Goal: Task Accomplishment & Management: Manage account settings

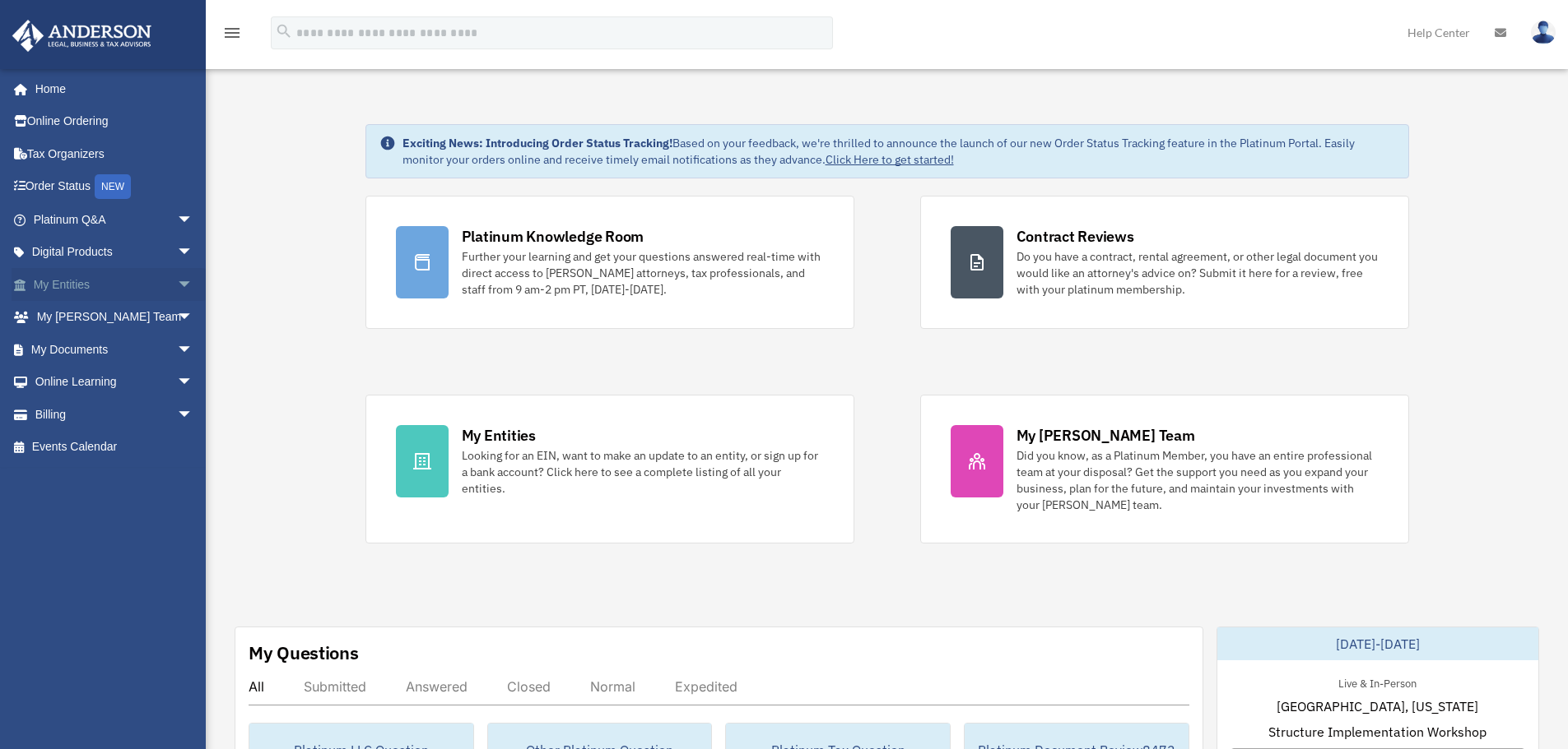
click at [72, 291] on link "My Entities arrow_drop_down" at bounding box center [115, 284] width 206 height 33
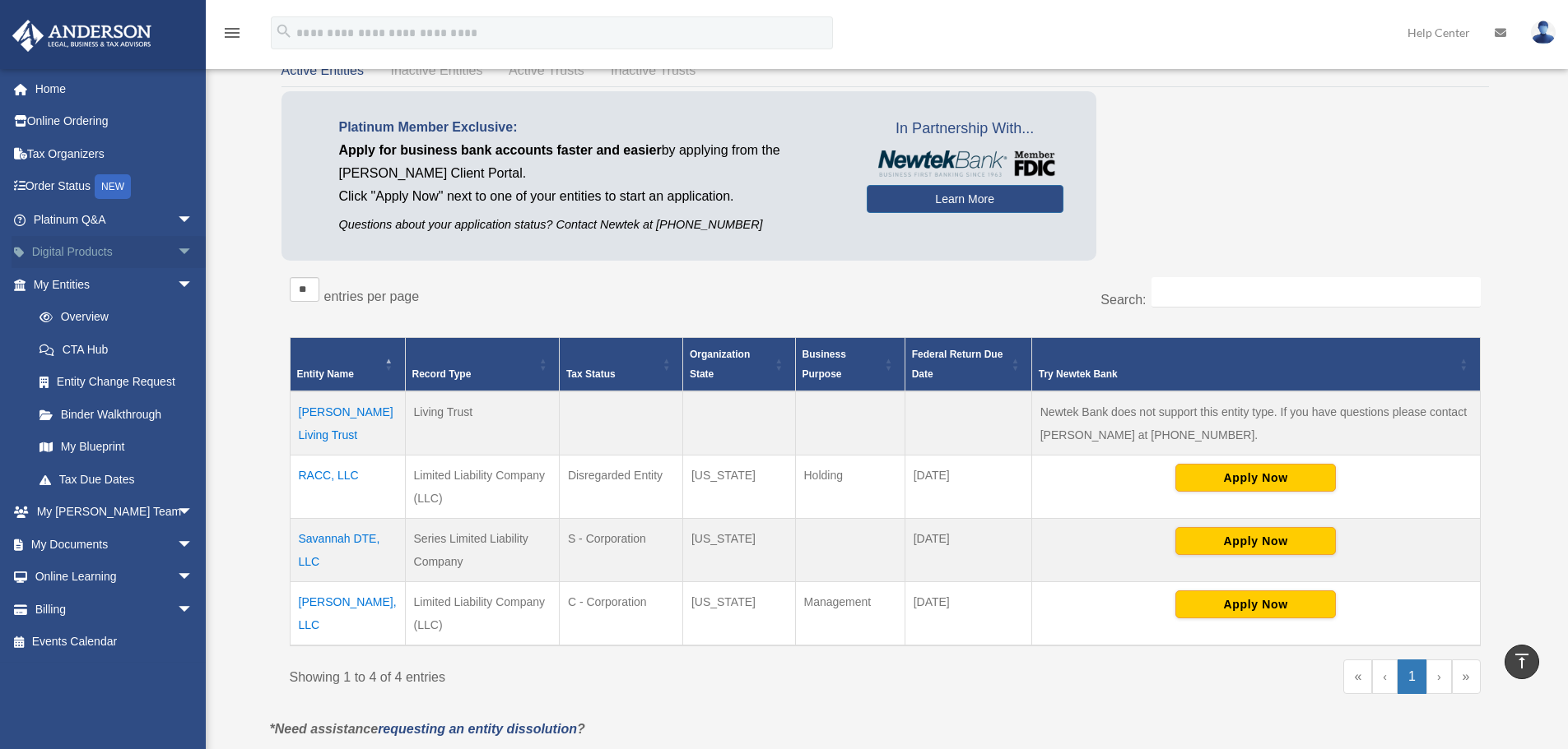
scroll to position [82, 0]
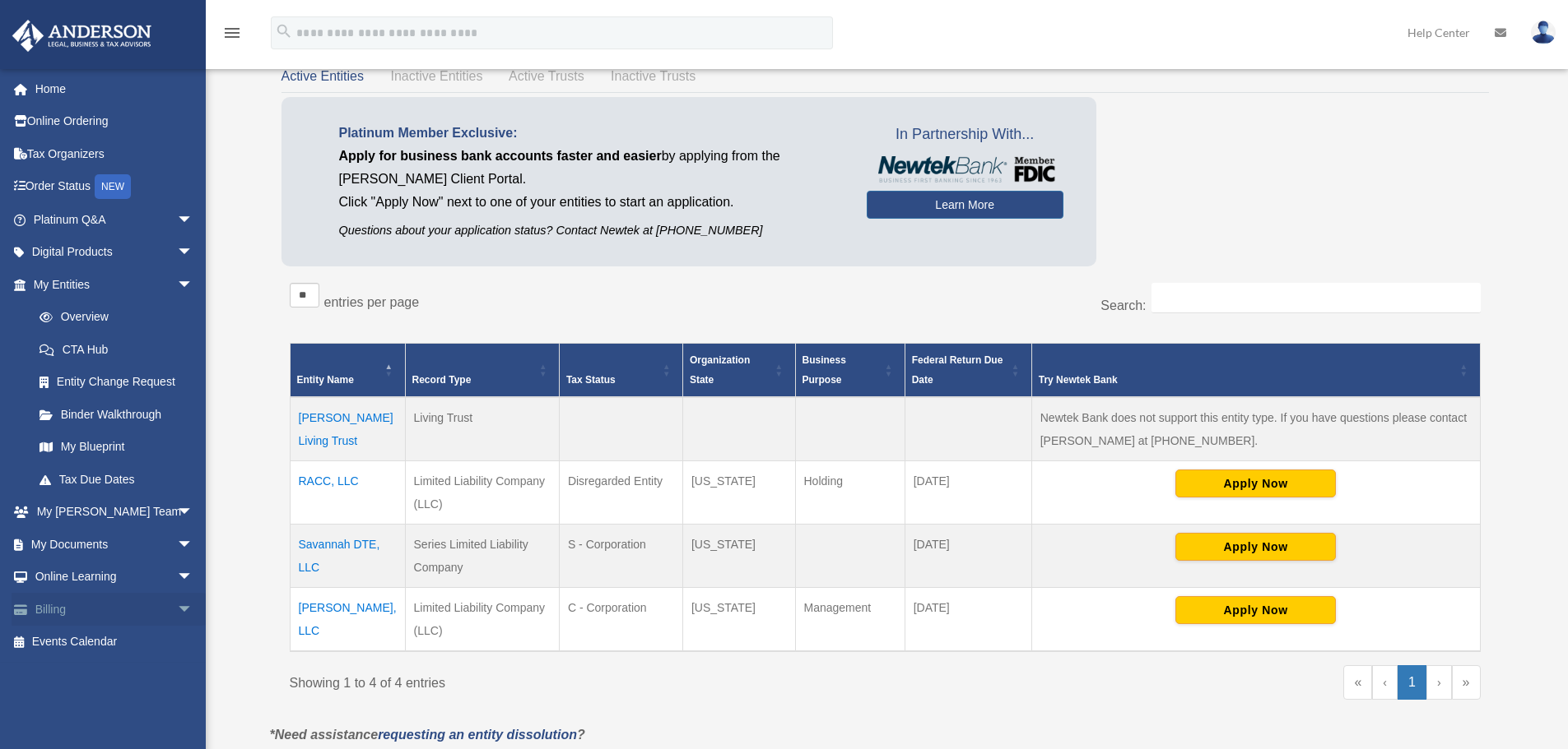
click at [177, 612] on span "arrow_drop_down" at bounding box center [193, 609] width 33 height 34
click at [110, 648] on link "$ Open Invoices" at bounding box center [121, 642] width 195 height 34
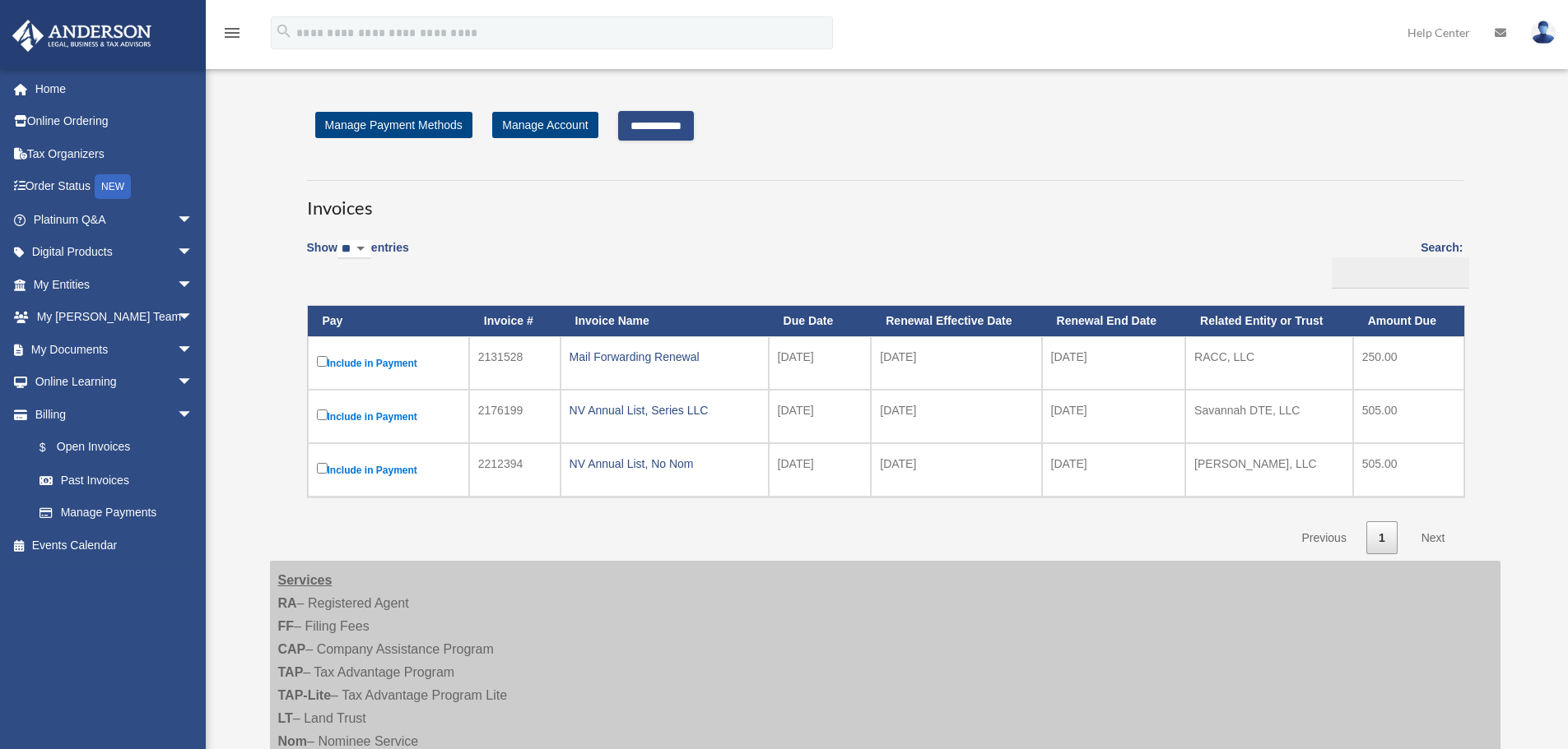
click at [1435, 536] on link "Next" at bounding box center [1433, 538] width 49 height 34
click at [71, 155] on link "Tax Organizers" at bounding box center [115, 154] width 206 height 33
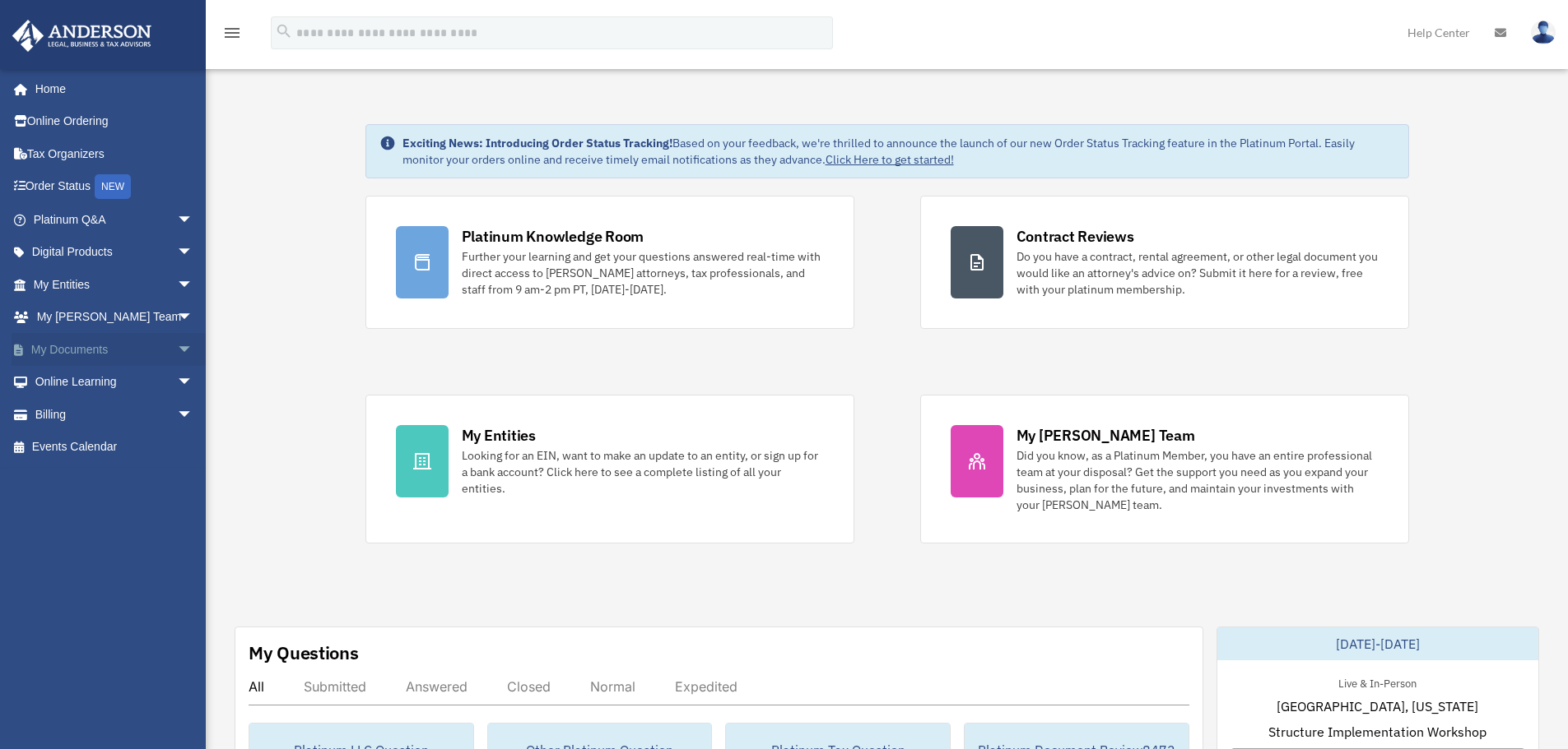
click at [90, 352] on link "My Documents arrow_drop_down" at bounding box center [115, 350] width 206 height 33
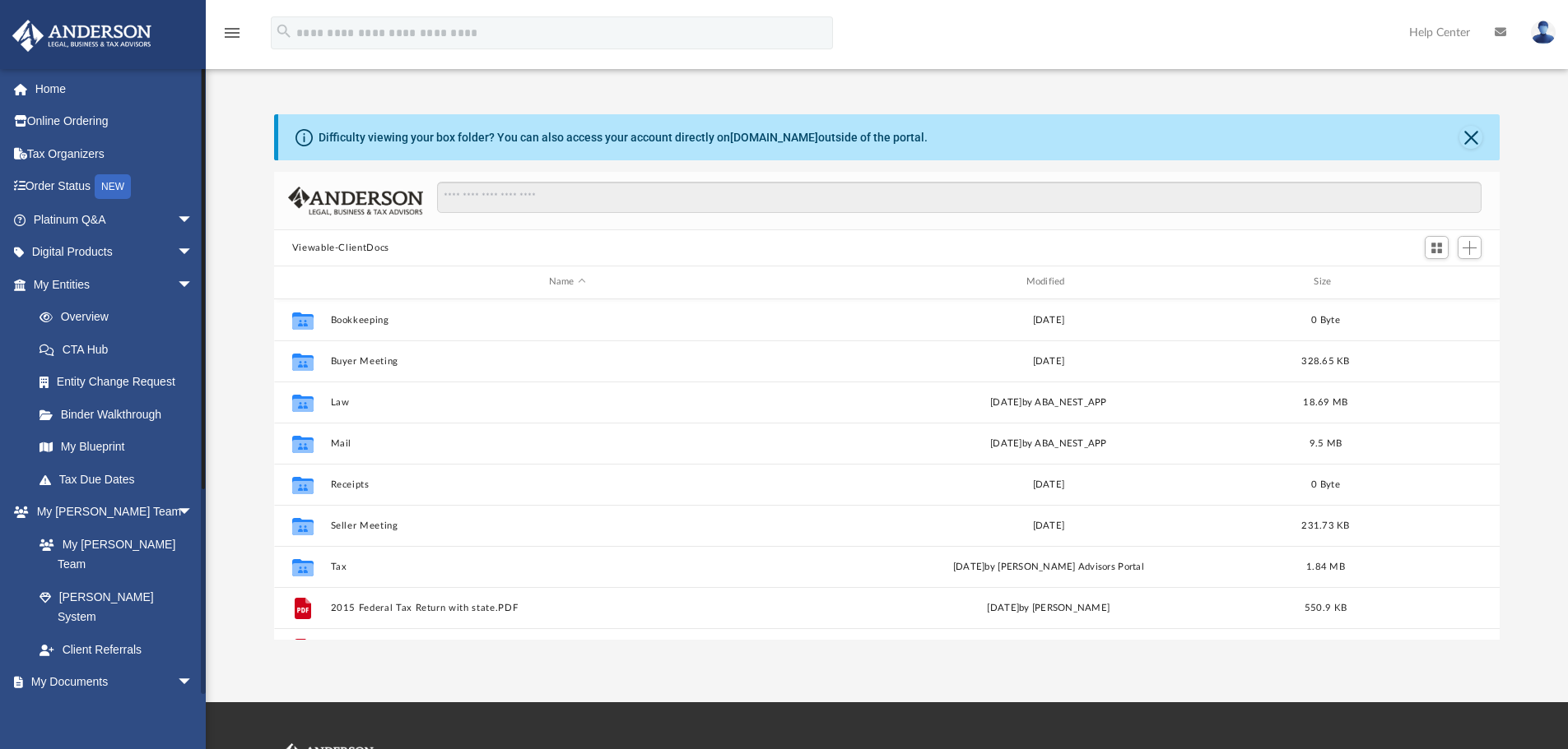
scroll to position [362, 1213]
click at [71, 698] on link "Box" at bounding box center [121, 715] width 195 height 33
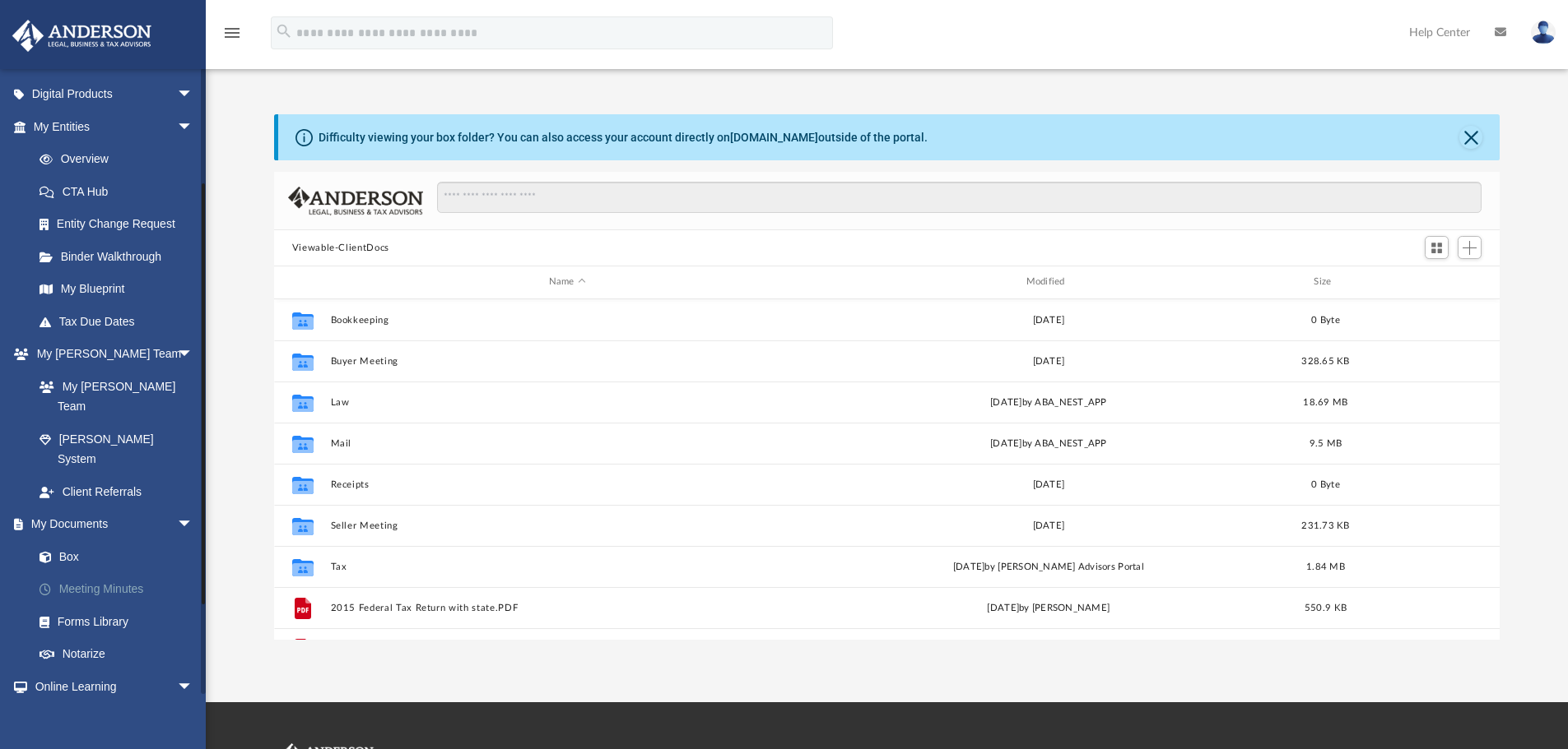
scroll to position [165, 0]
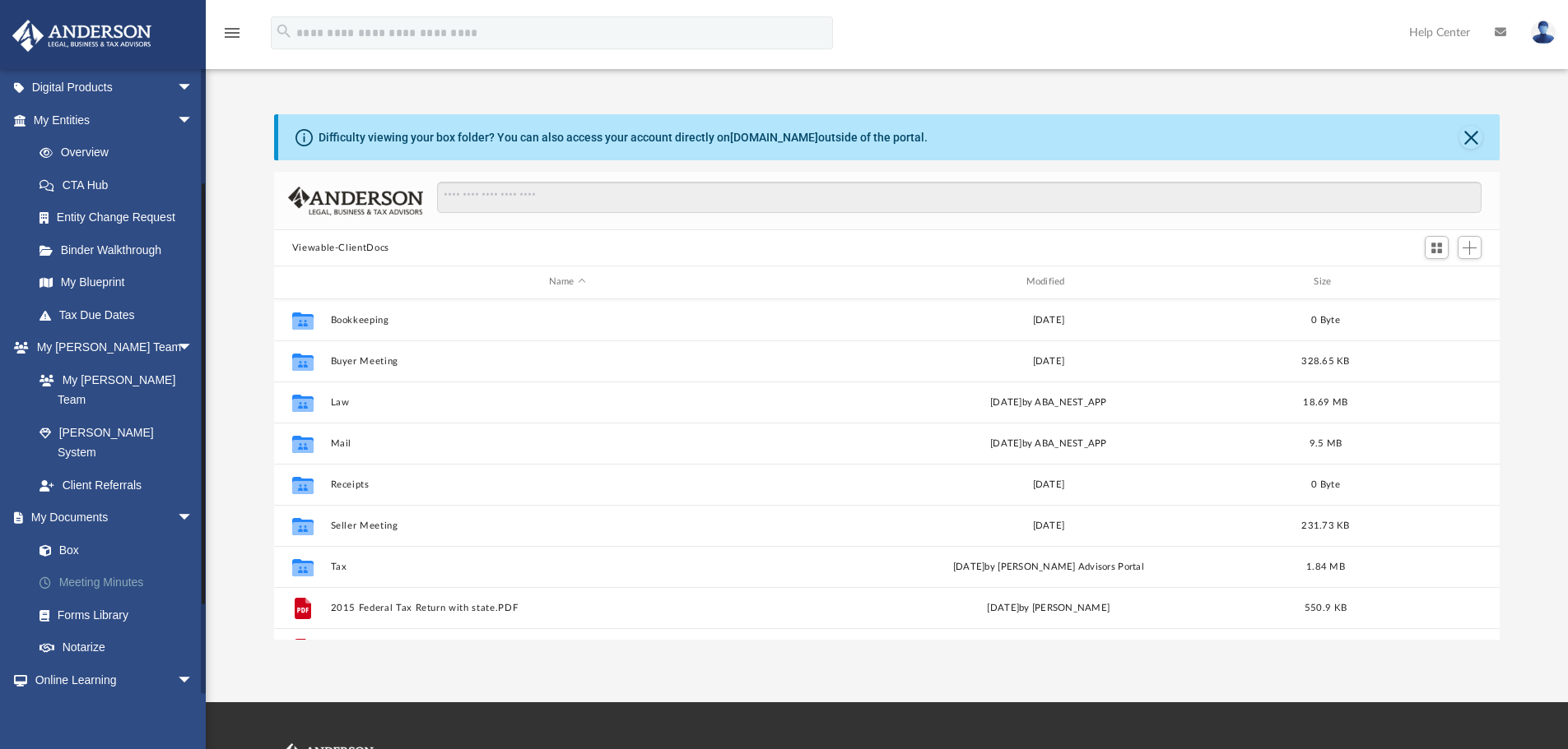
click at [75, 567] on link "Meeting Minutes" at bounding box center [121, 583] width 195 height 33
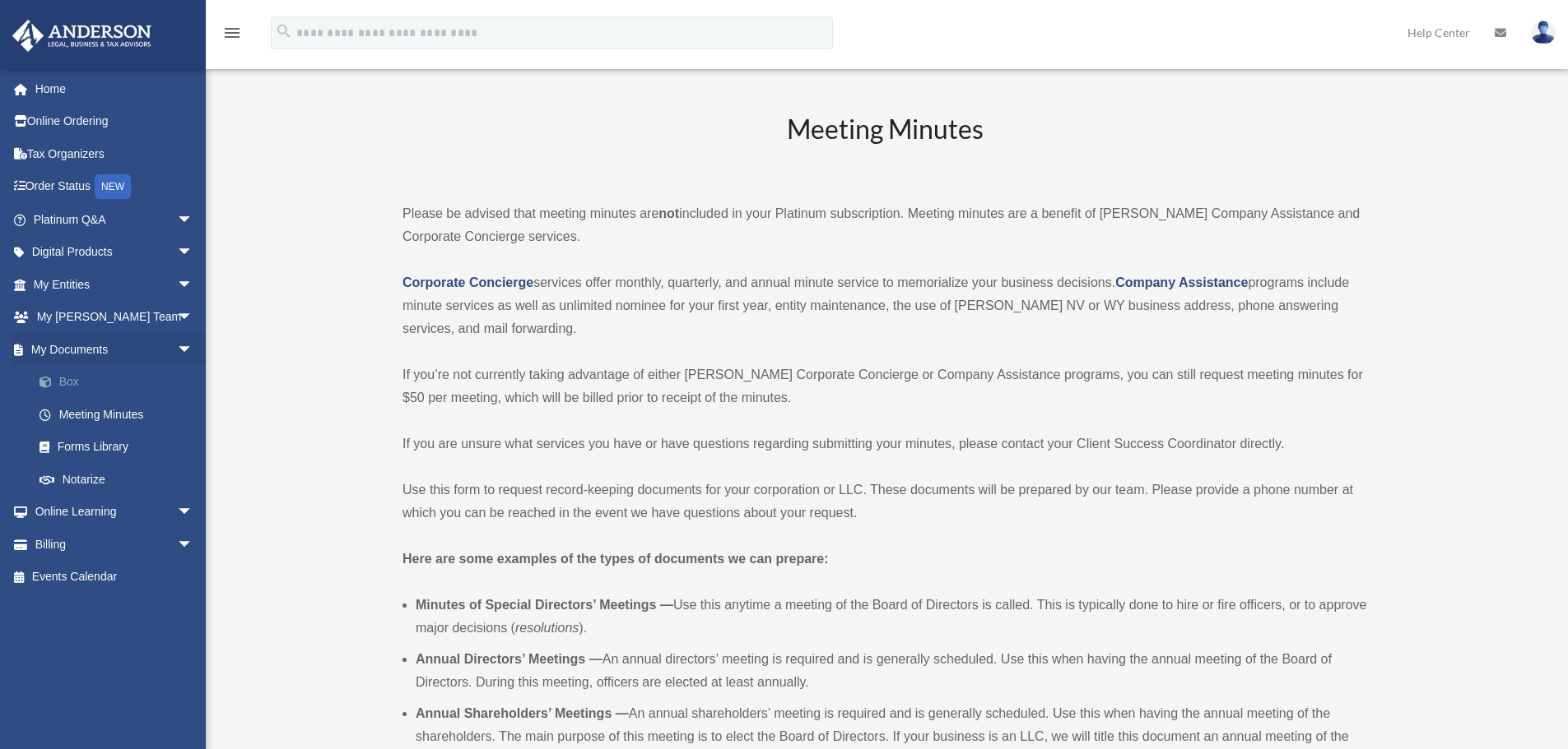
click at [67, 380] on link "Box" at bounding box center [121, 383] width 195 height 33
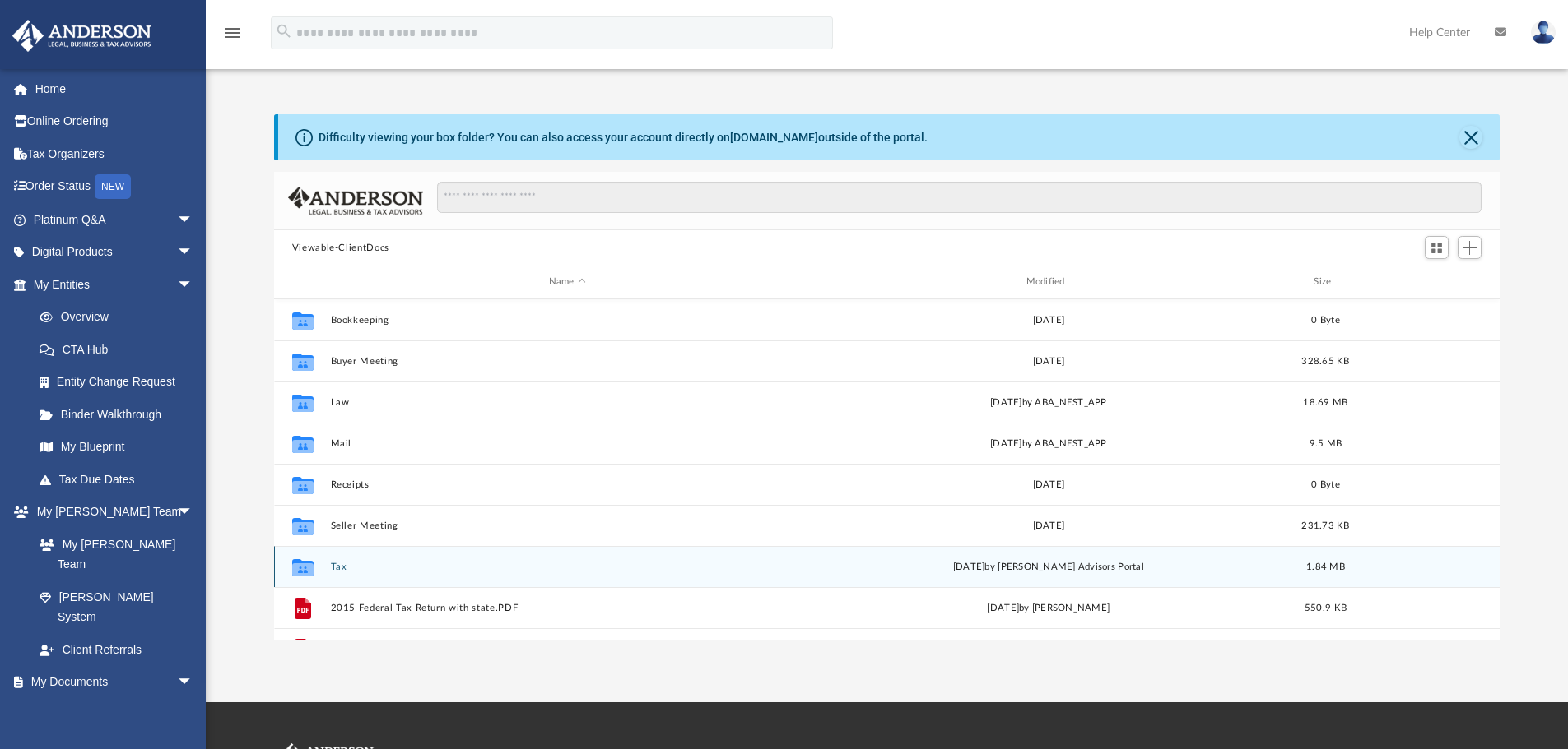
click at [417, 577] on div "Collaborated Folder Tax [DATE] by [PERSON_NAME] Advisors Portal 1.84 MB" at bounding box center [888, 566] width 1226 height 41
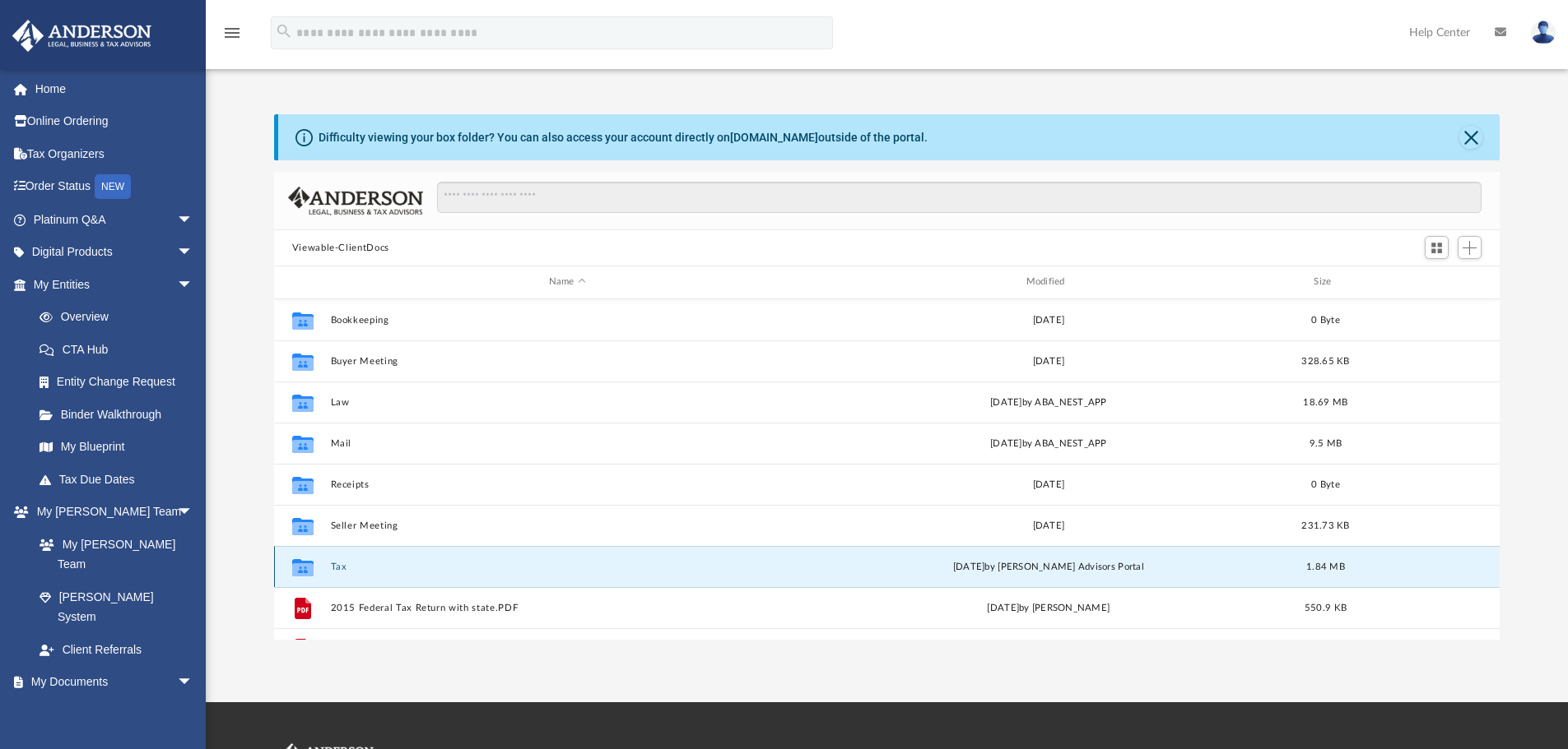
click at [417, 577] on div "Collaborated Folder Tax [DATE] by [PERSON_NAME] Advisors Portal 1.84 MB" at bounding box center [888, 566] width 1226 height 41
click at [306, 570] on icon "grid" at bounding box center [302, 567] width 21 height 17
click at [383, 553] on div "Collaborated Folder Tax Thu Aug 7 2025 by Anderson Advisors Portal 1.84 MB" at bounding box center [888, 566] width 1226 height 41
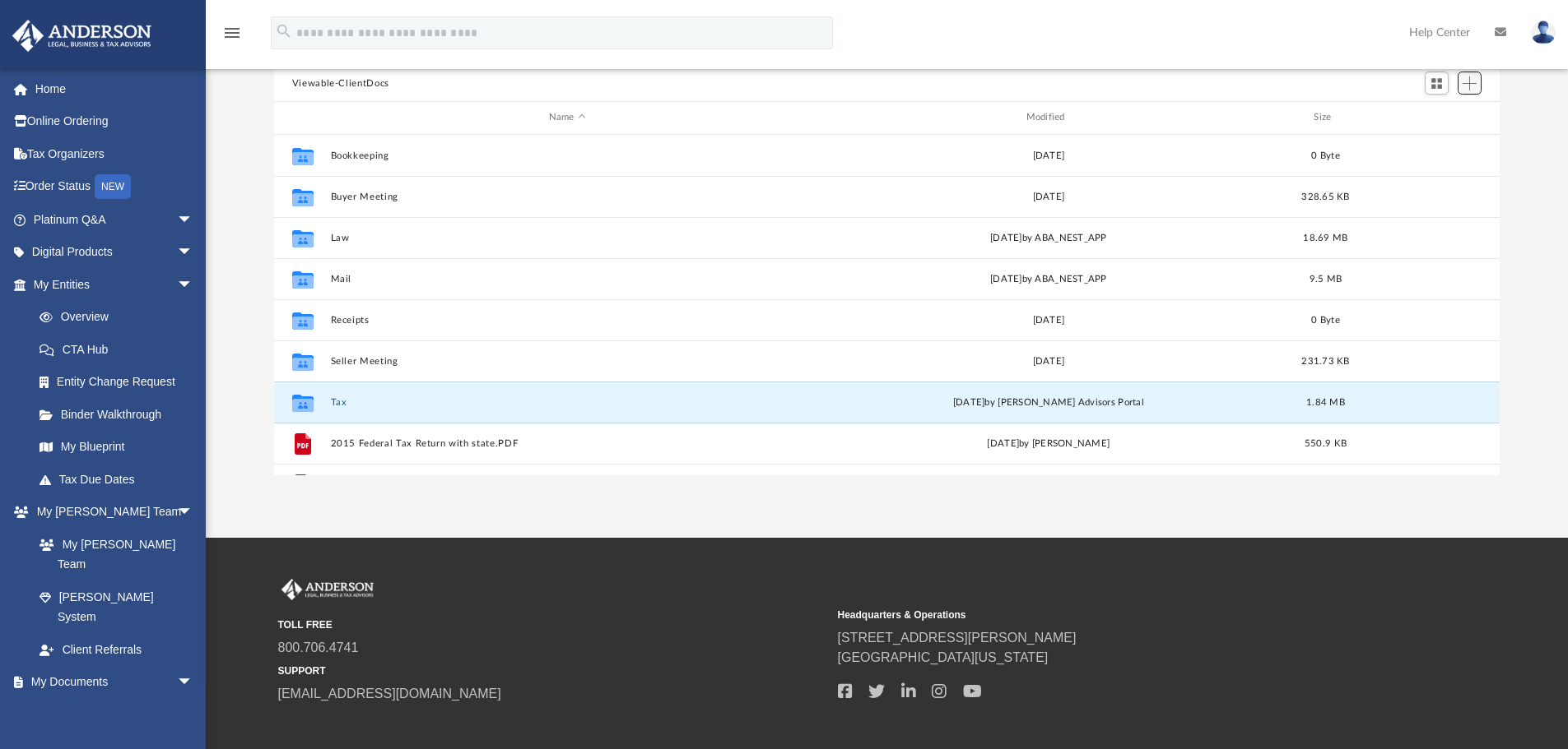
click at [1466, 82] on span "Add" at bounding box center [1469, 83] width 14 height 14
click at [1426, 139] on li "New Folder" at bounding box center [1446, 142] width 52 height 17
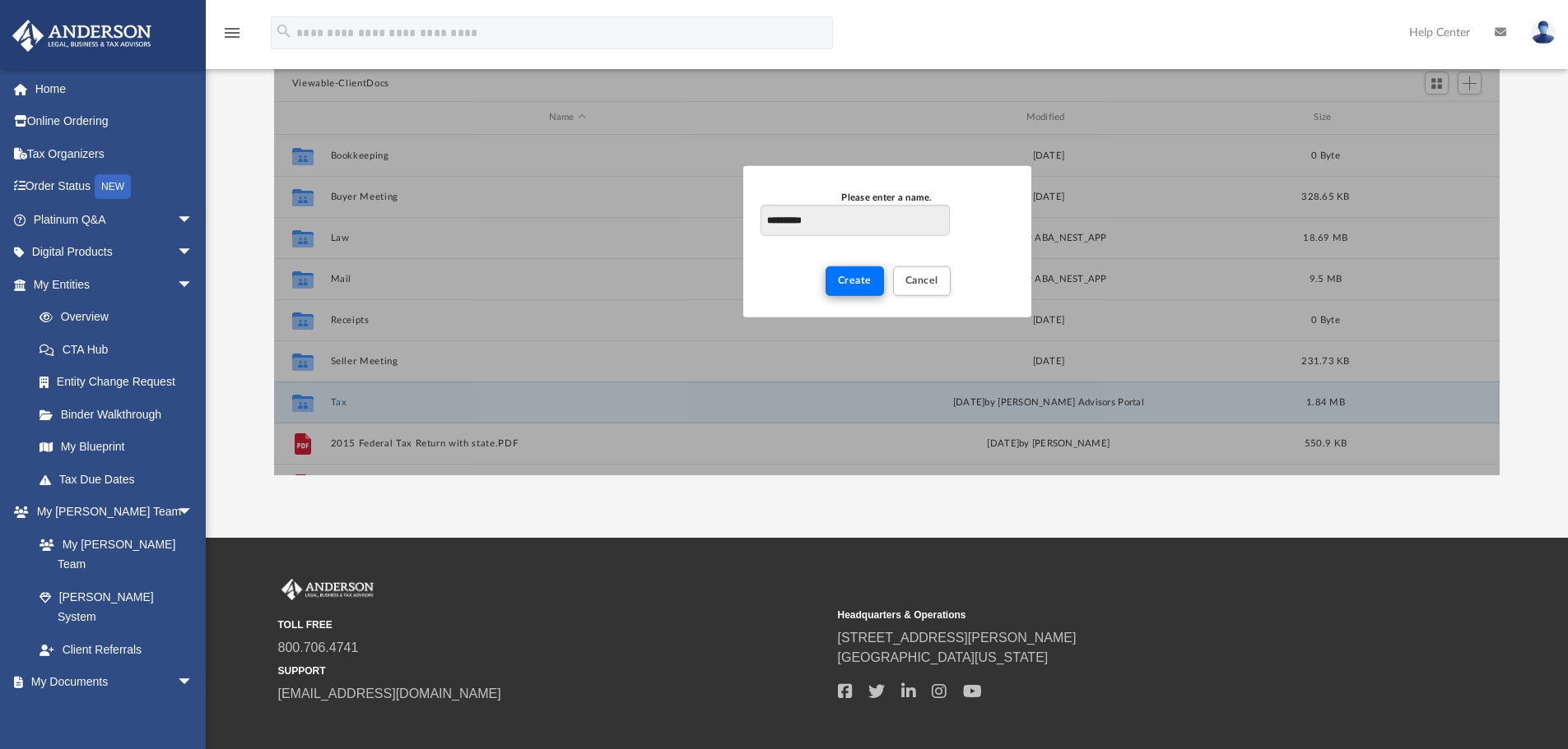
type input "**********"
click at [865, 278] on span "Create" at bounding box center [854, 280] width 34 height 10
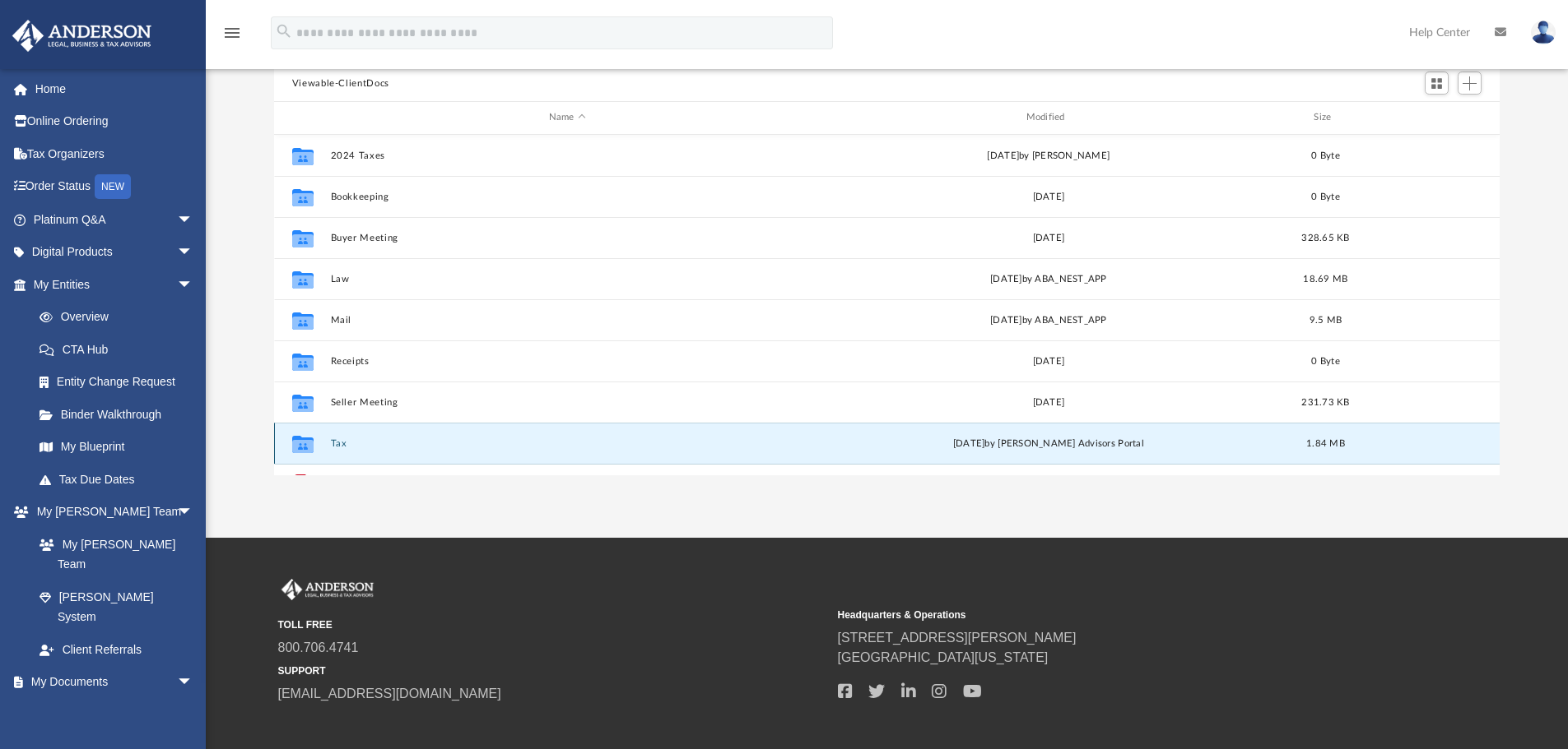
click at [330, 438] on button "Tax" at bounding box center [566, 444] width 474 height 11
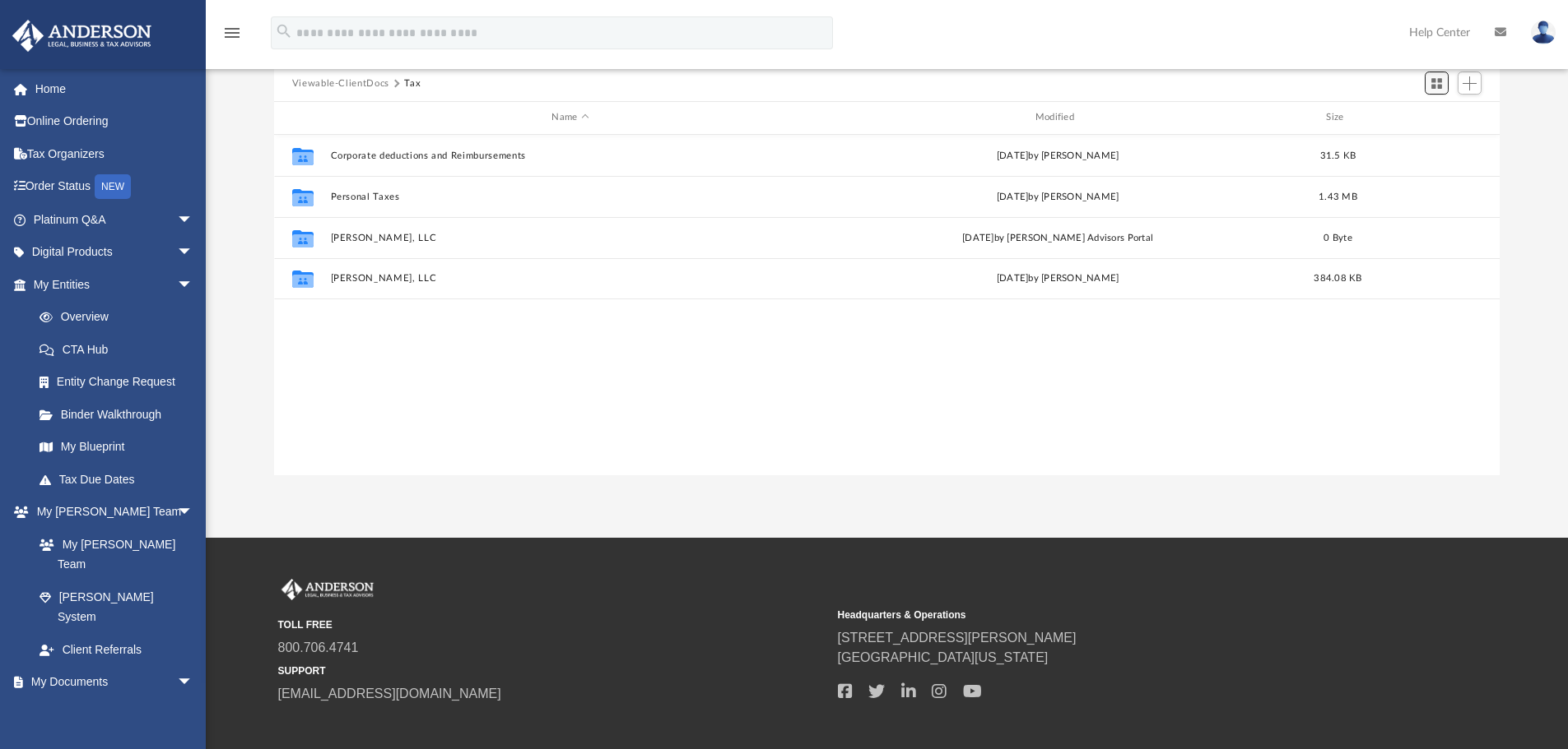
click at [1438, 86] on span "Switch to Grid View" at bounding box center [1435, 83] width 14 height 14
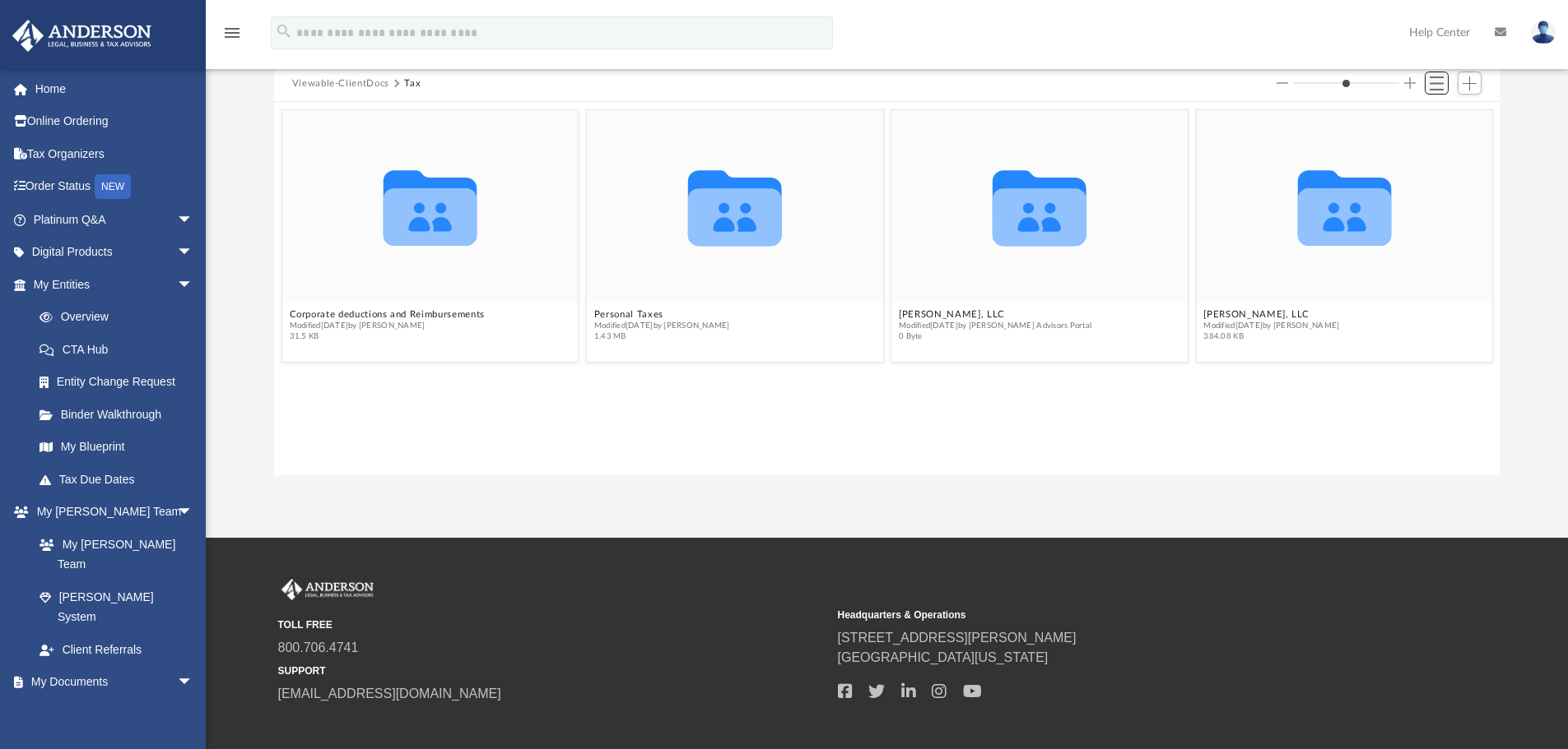
scroll to position [362, 1213]
click at [1438, 86] on span "Switch to List View" at bounding box center [1435, 83] width 14 height 14
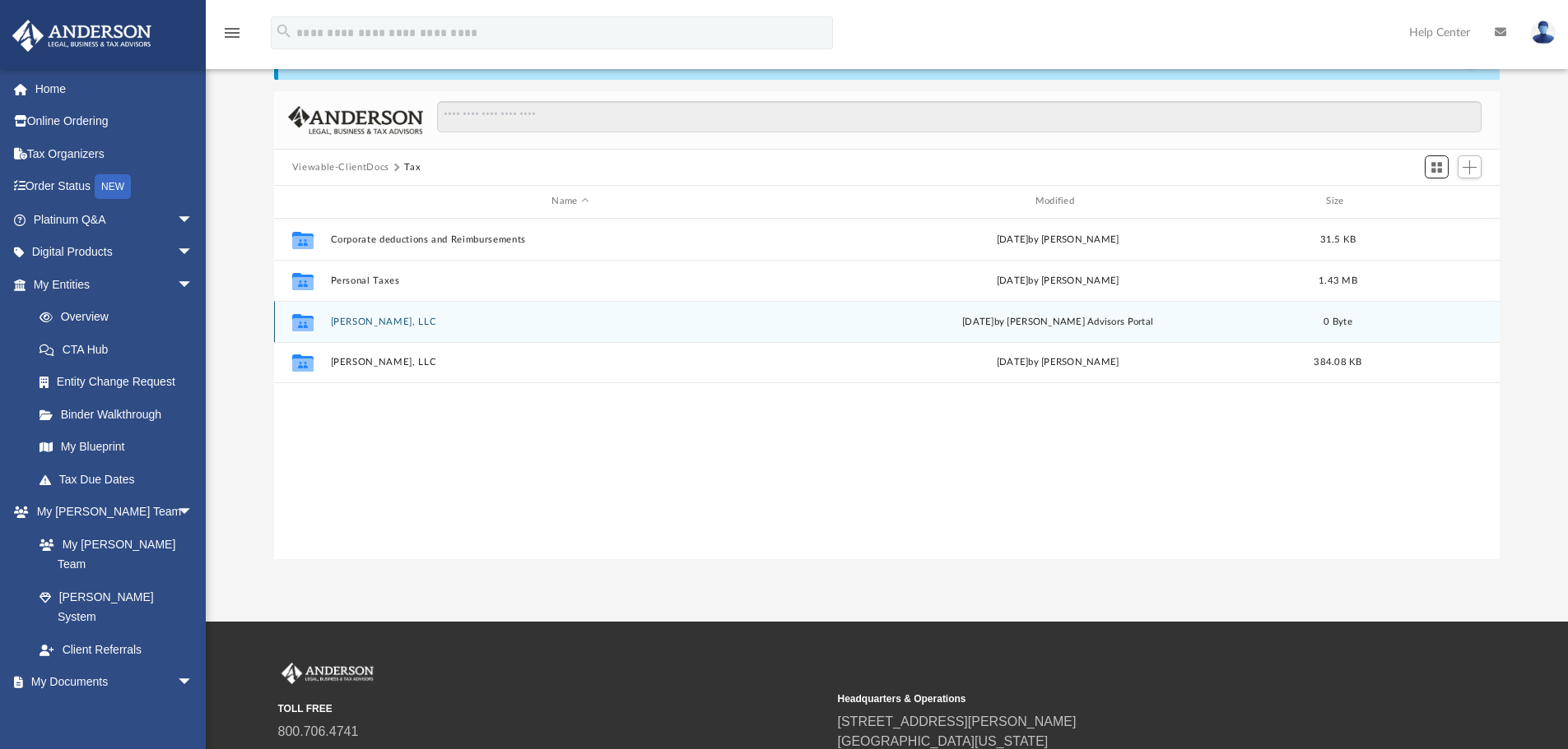
scroll to position [0, 0]
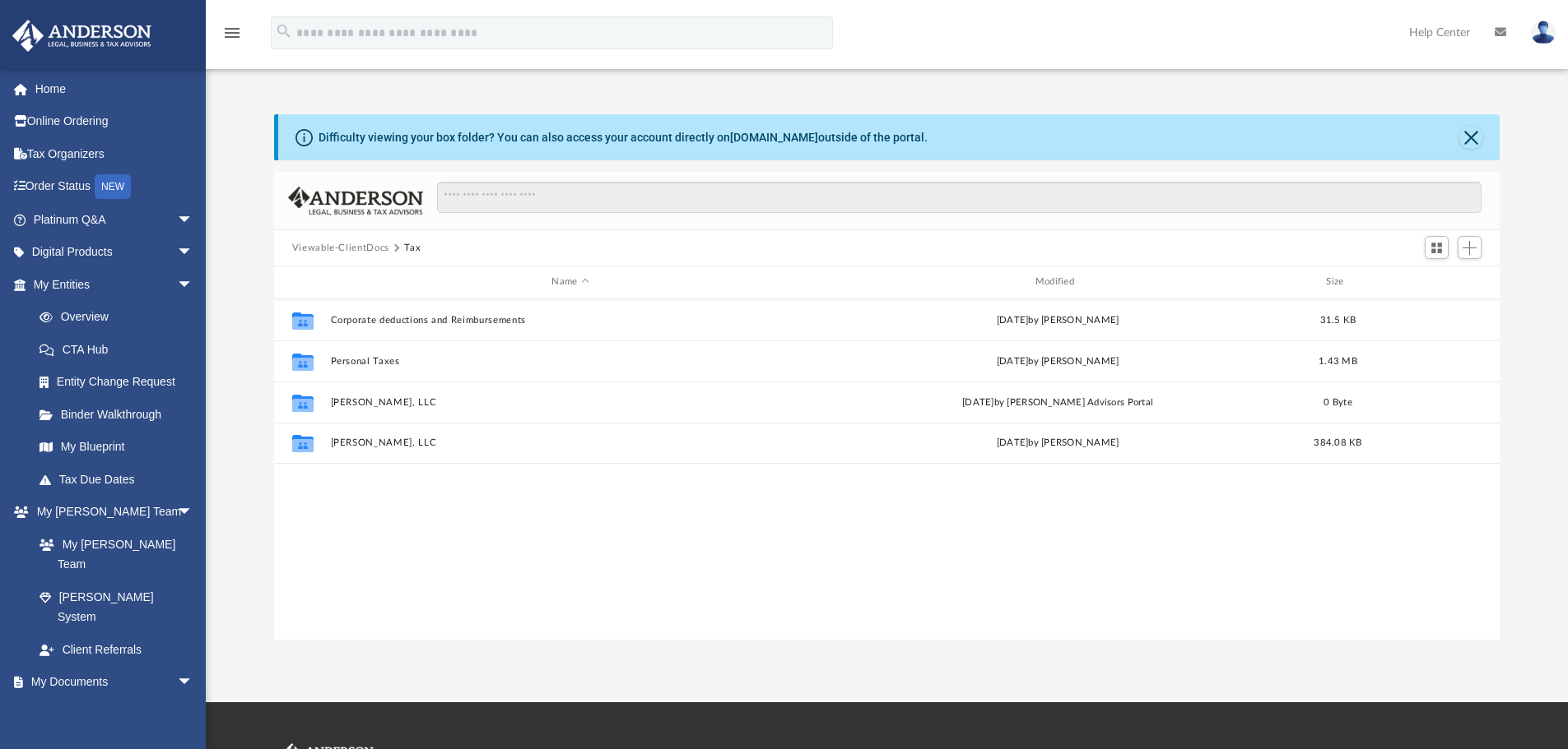
click at [350, 248] on button "Viewable-ClientDocs" at bounding box center [340, 248] width 97 height 15
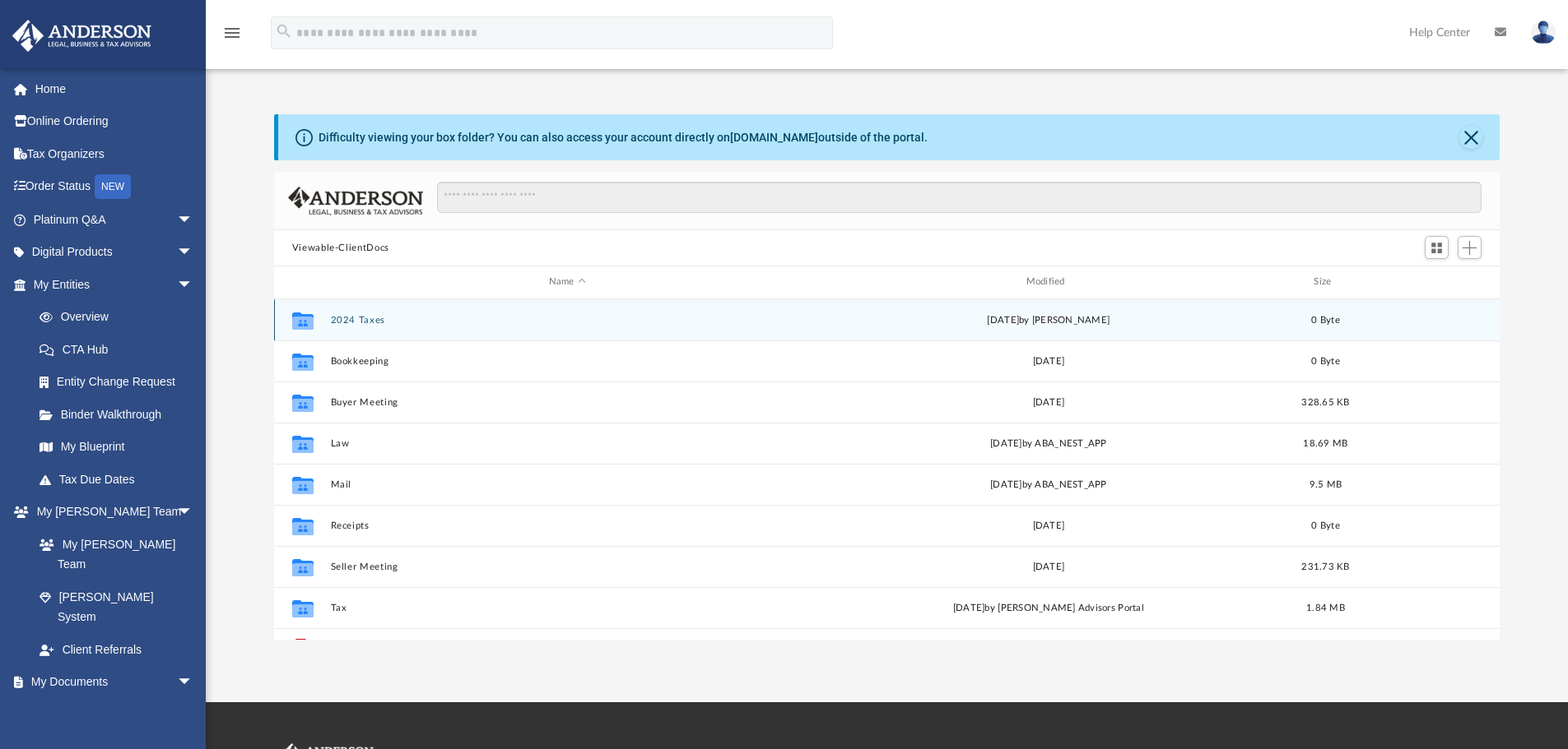
click at [360, 317] on button "2024 Taxes" at bounding box center [566, 320] width 474 height 11
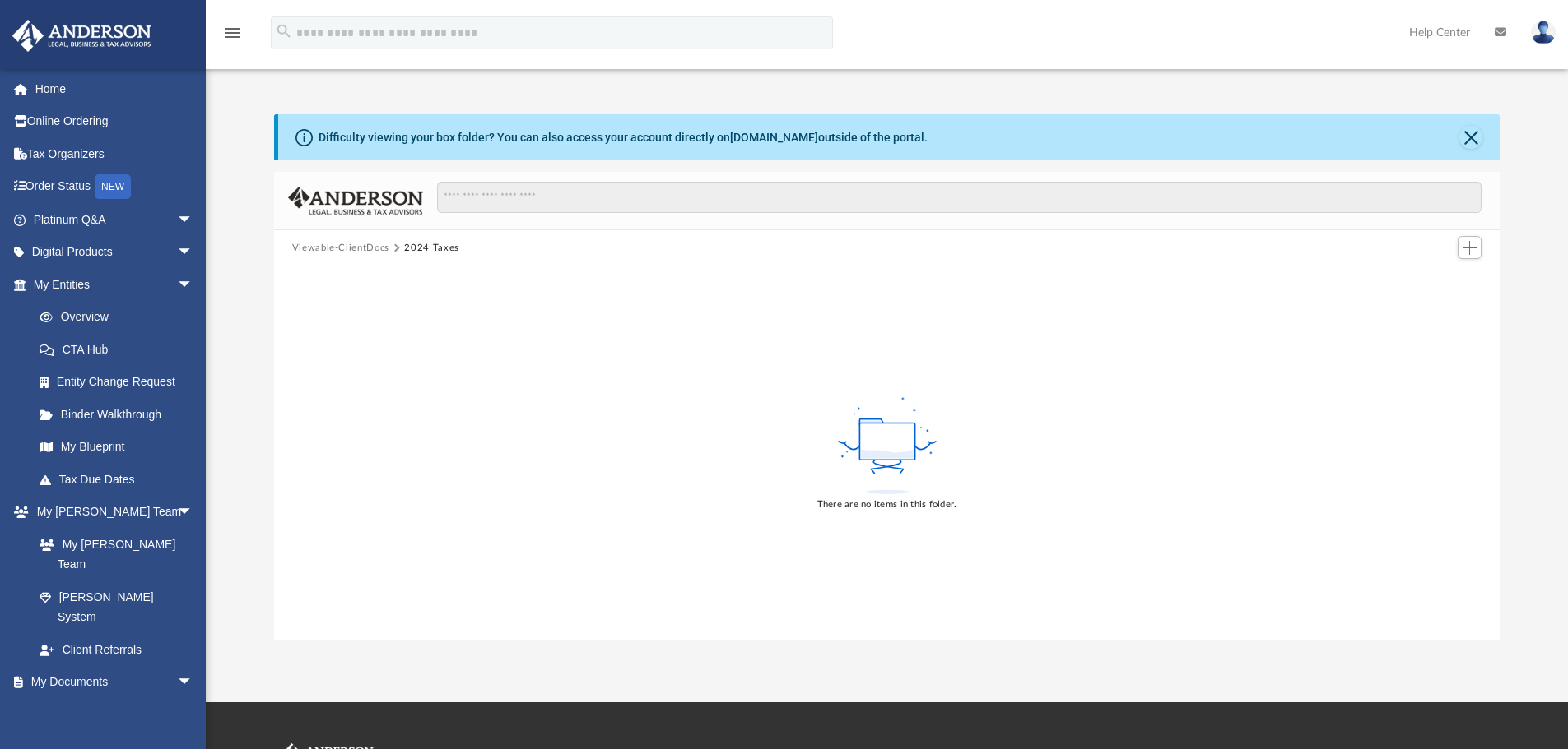
drag, startPoint x: 360, startPoint y: 317, endPoint x: 934, endPoint y: 414, distance: 582.1
click at [934, 414] on icon at bounding box center [887, 445] width 107 height 104
click at [1474, 135] on button "Close" at bounding box center [1470, 137] width 23 height 23
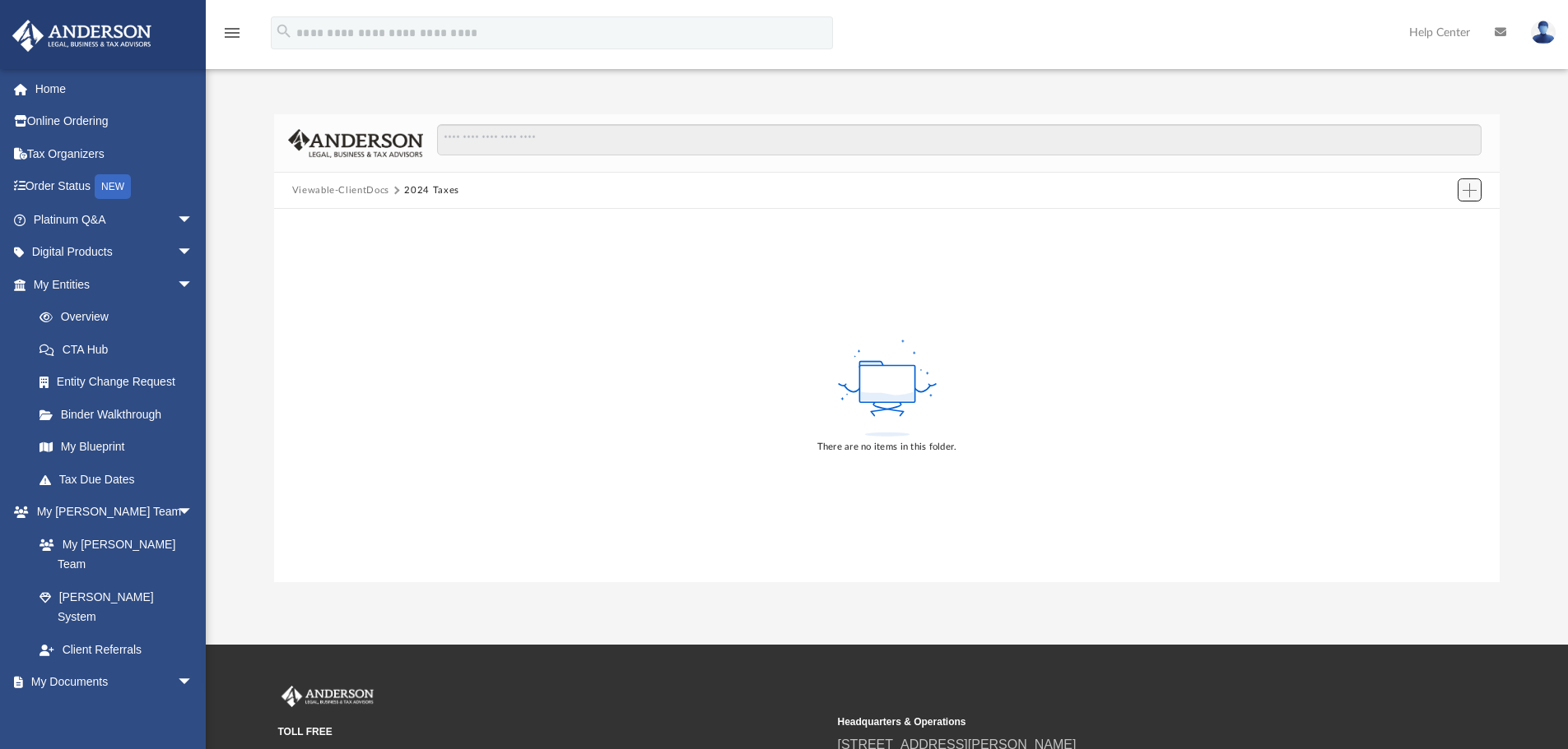
click at [1469, 190] on span "Add" at bounding box center [1469, 190] width 14 height 14
click at [1311, 205] on div "Viewable-ClientDocs 2024 Taxes" at bounding box center [888, 190] width 1226 height 36
click at [412, 189] on button "2024 Taxes" at bounding box center [432, 190] width 55 height 15
click at [364, 195] on button "Viewable-ClientDocs" at bounding box center [340, 190] width 97 height 15
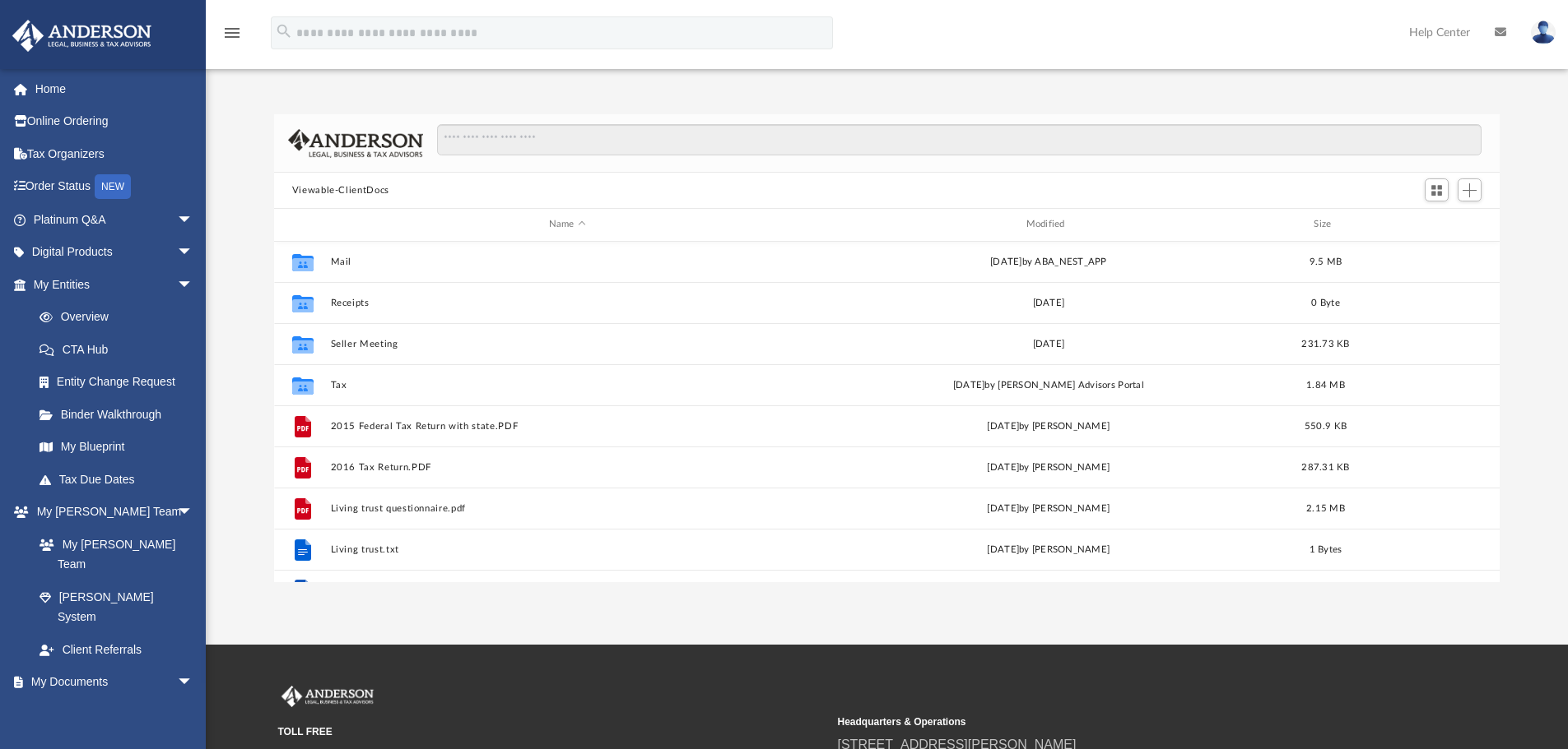
scroll to position [194, 0]
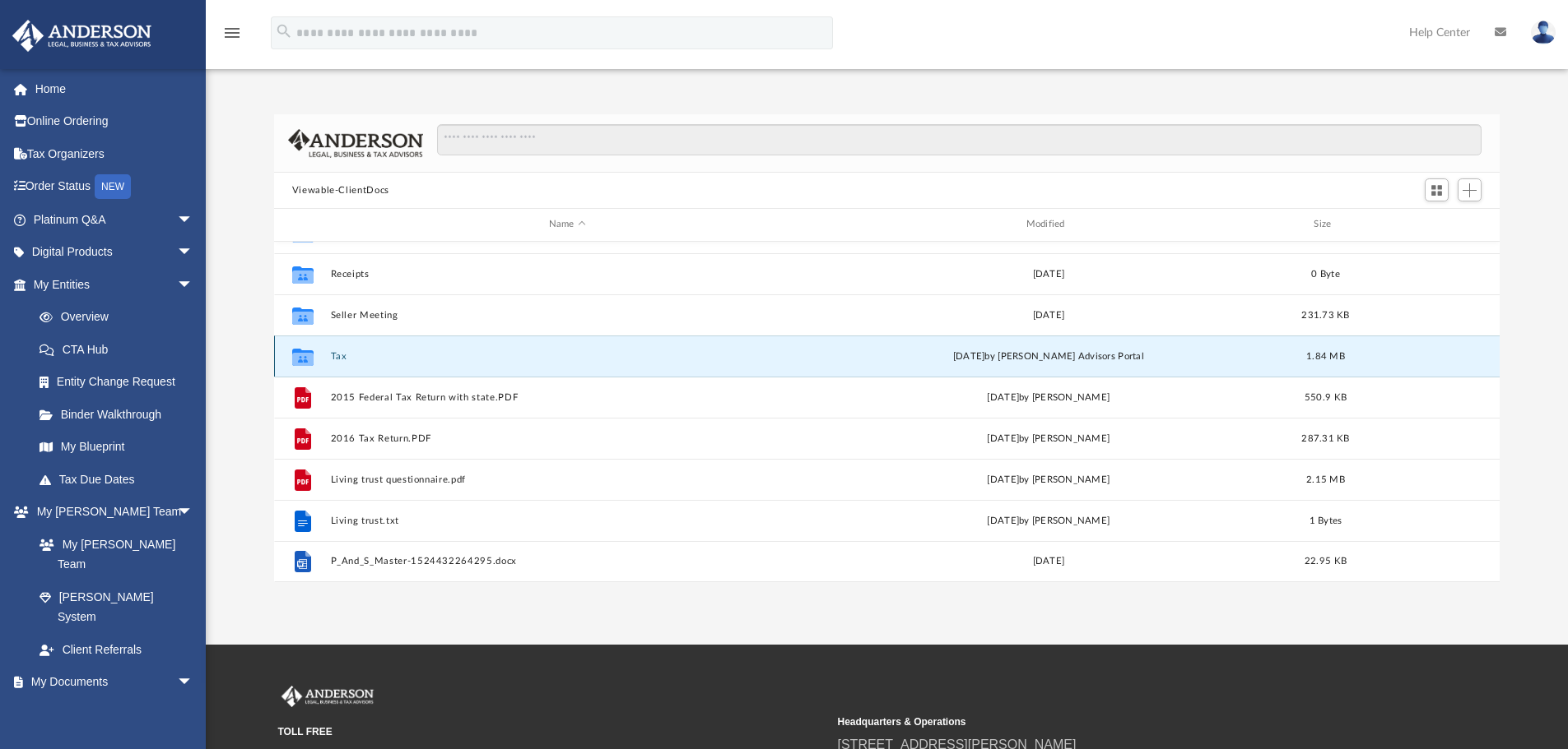
click at [335, 351] on button "Tax" at bounding box center [566, 357] width 474 height 11
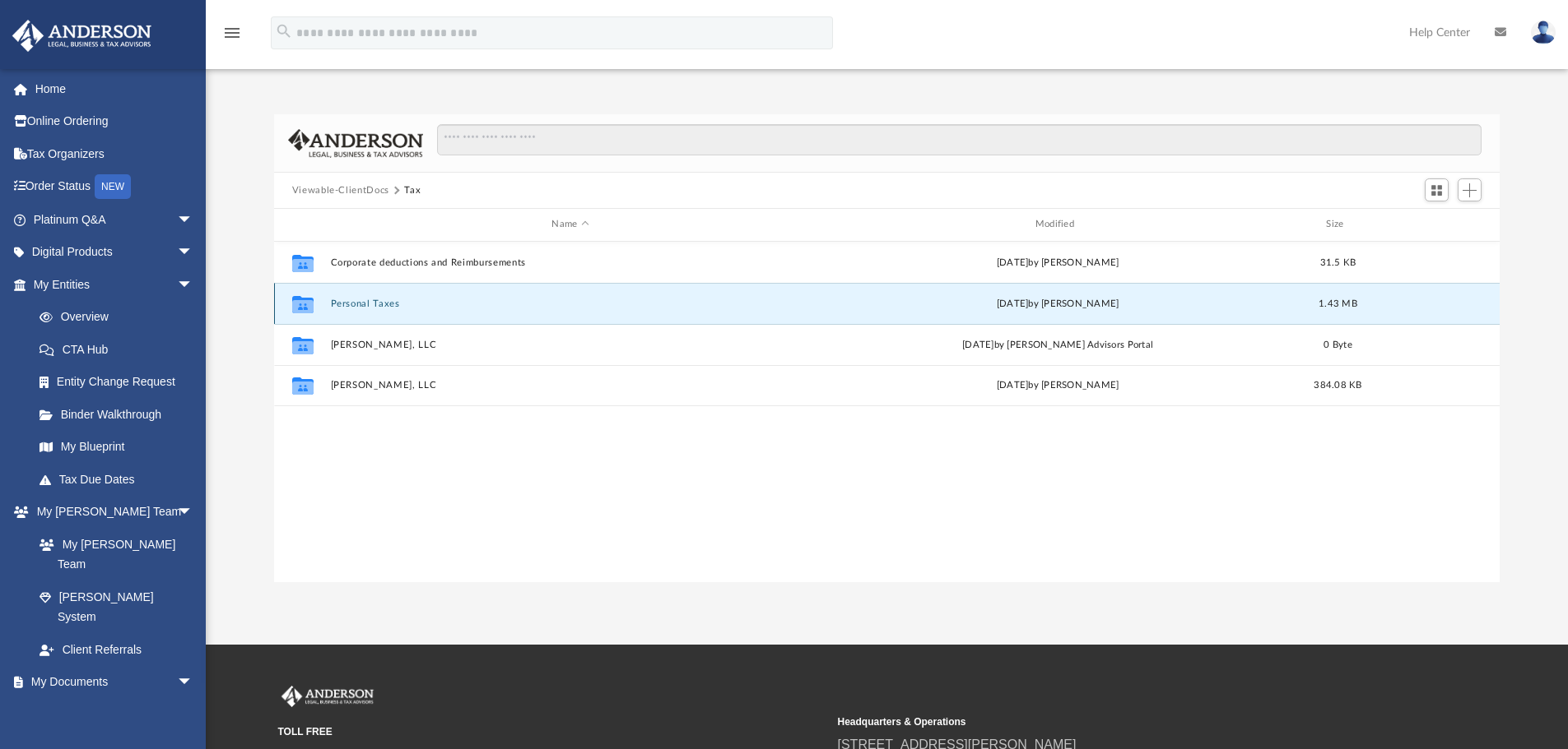
click at [345, 305] on button "Personal Taxes" at bounding box center [569, 304] width 480 height 11
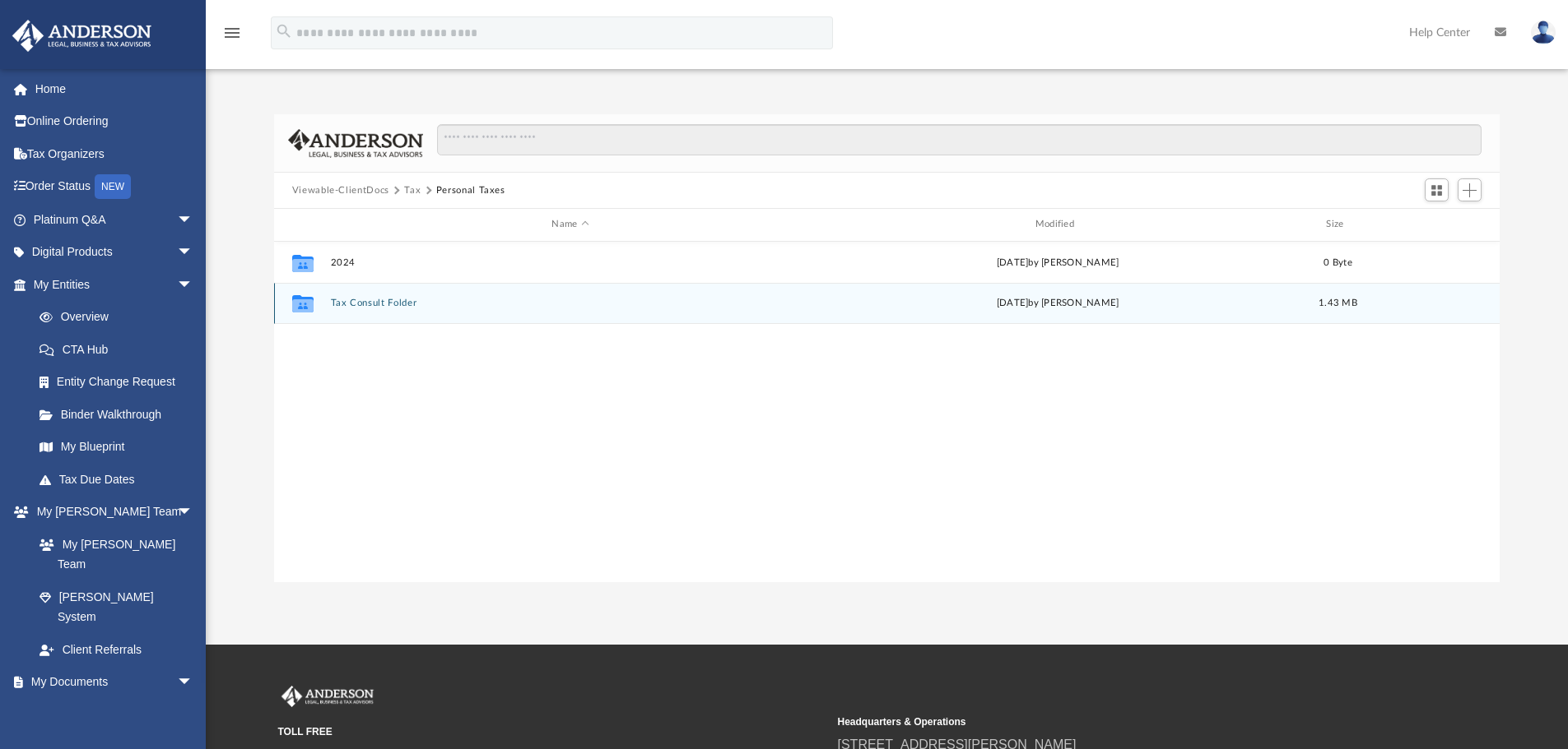
click at [353, 303] on button "Tax Consult Folder" at bounding box center [569, 304] width 480 height 11
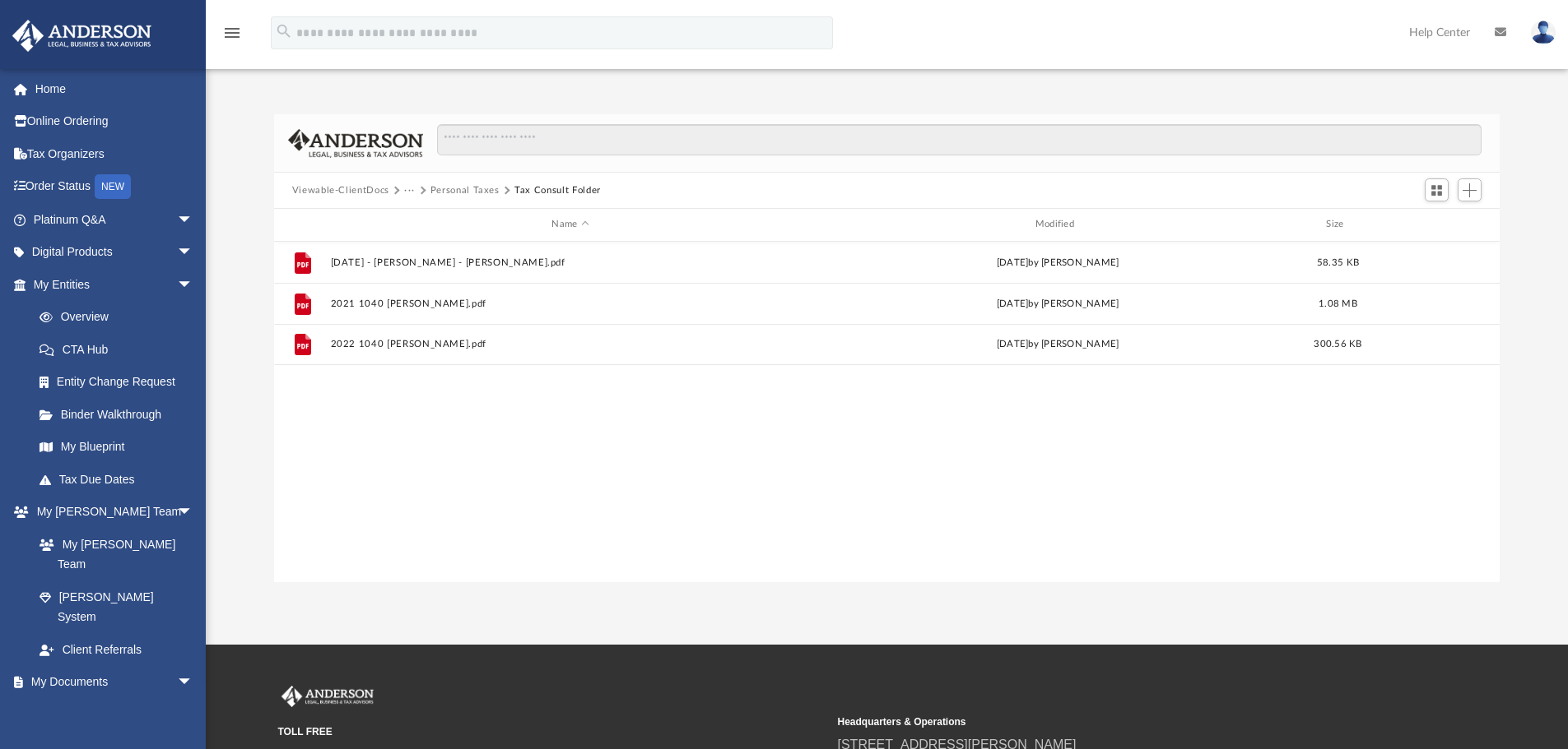
click at [481, 190] on button "Personal Taxes" at bounding box center [464, 190] width 69 height 15
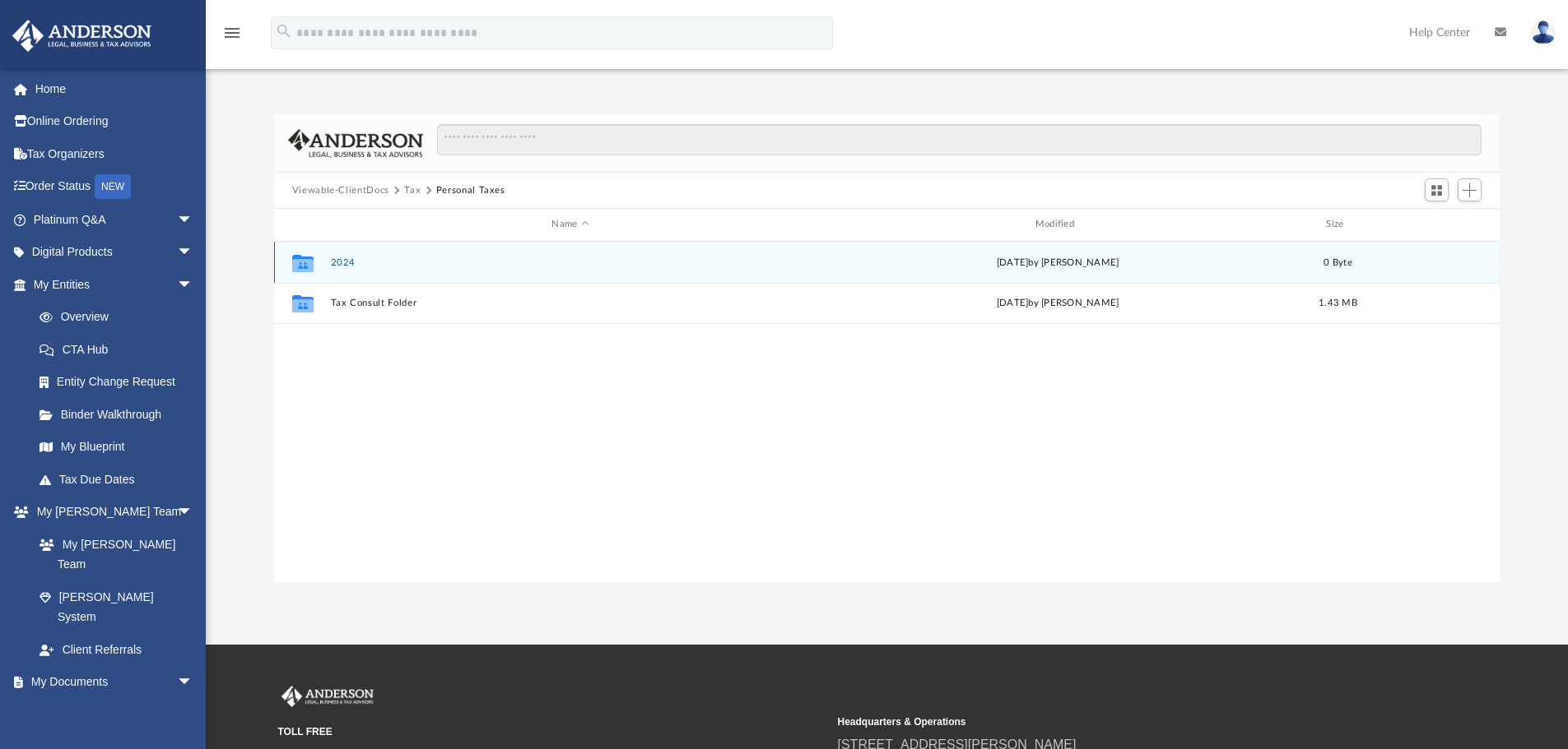
click at [410, 275] on div "Collaborated Folder 2024 Thu Aug 7 2025 by Maliya Sahagun 0 Byte" at bounding box center [888, 262] width 1226 height 41
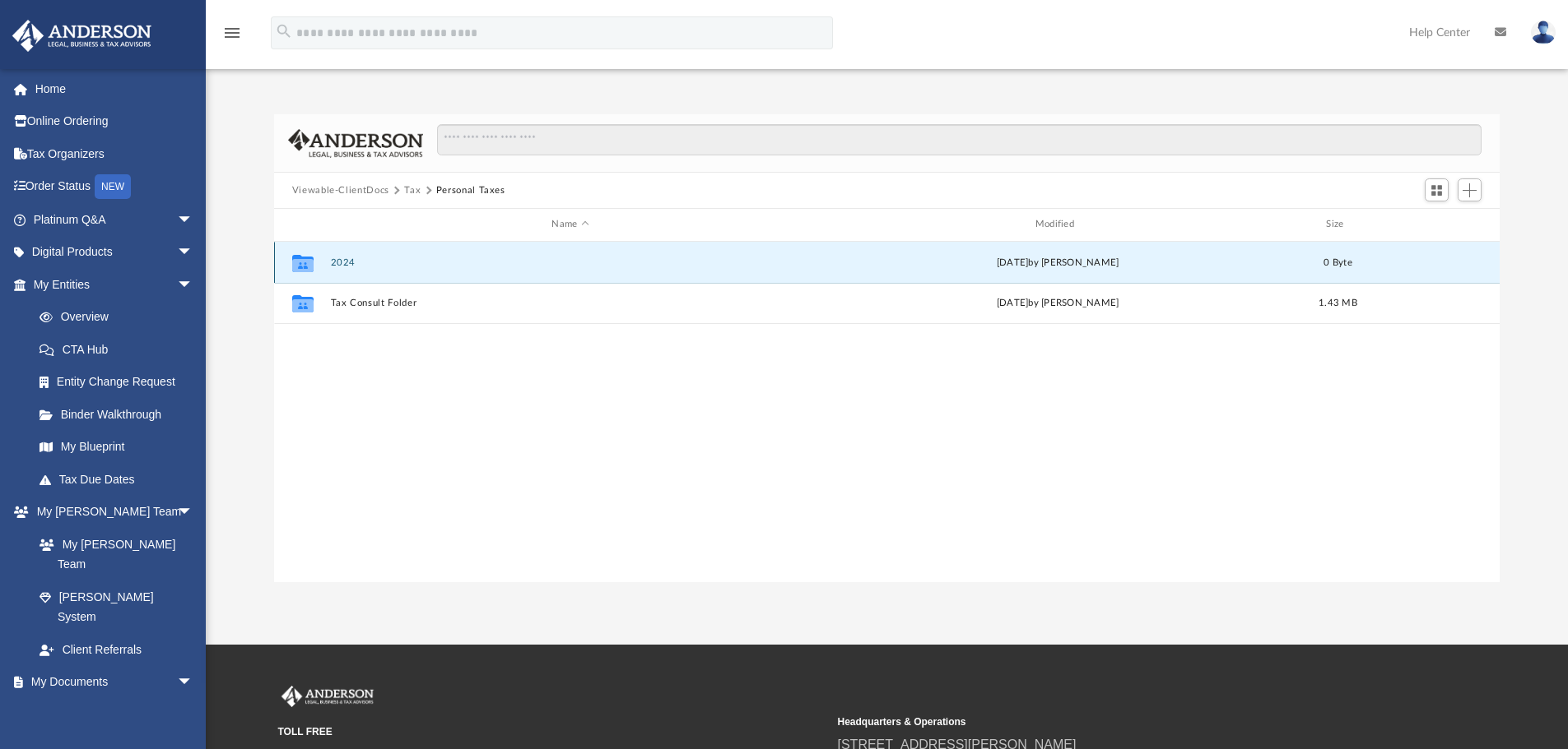
click at [337, 260] on button "2024" at bounding box center [569, 263] width 480 height 11
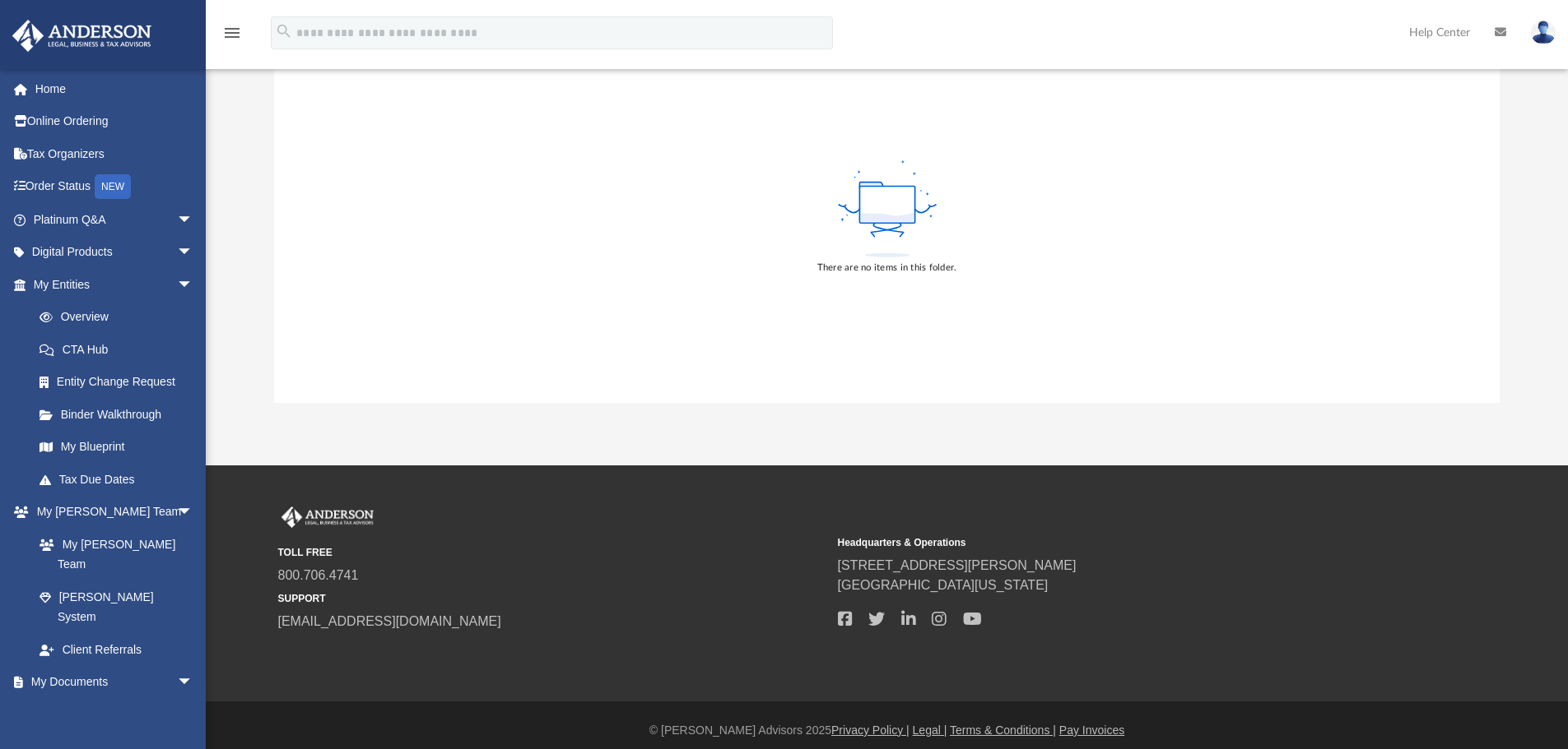
scroll to position [190, 0]
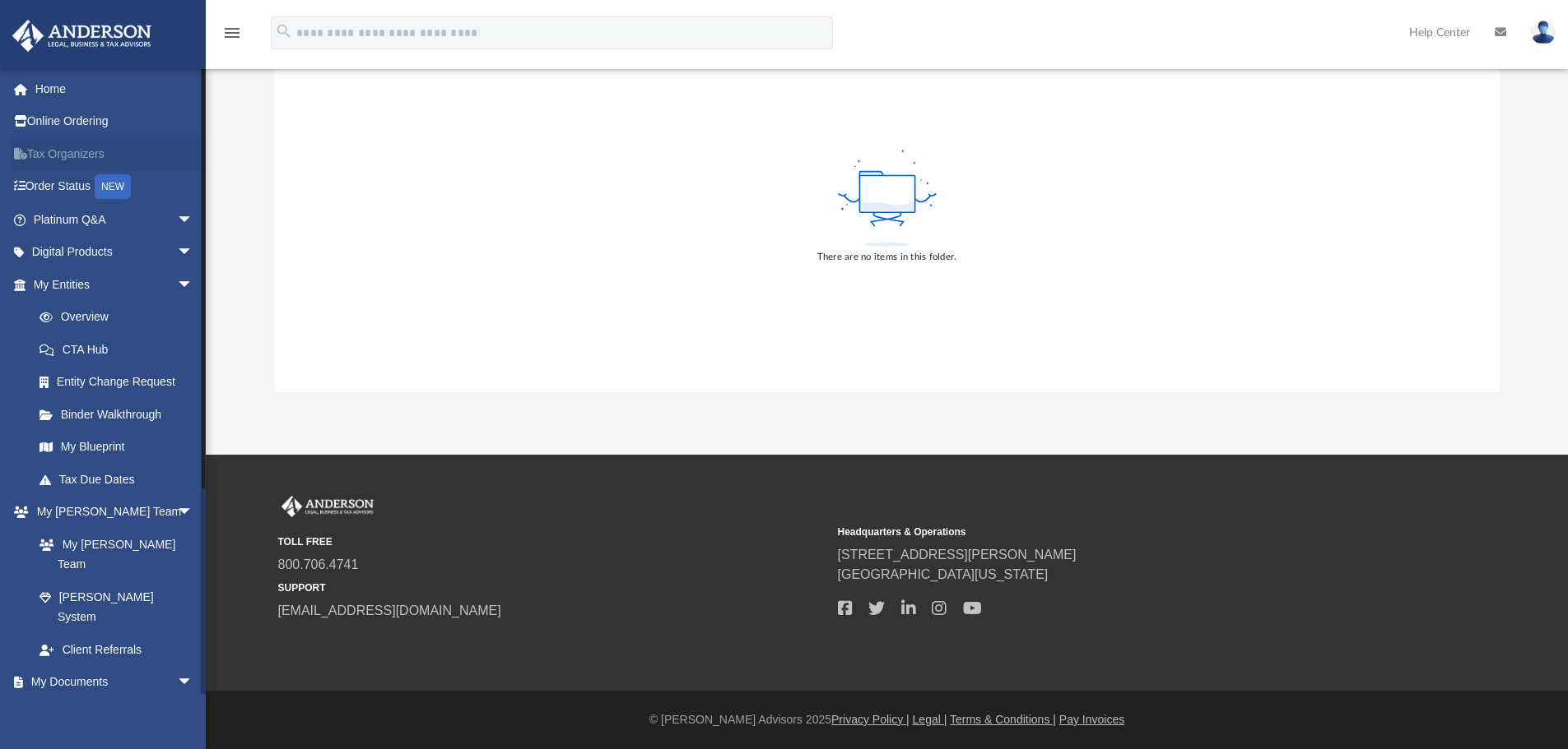
click at [89, 156] on link "Tax Organizers" at bounding box center [115, 154] width 206 height 33
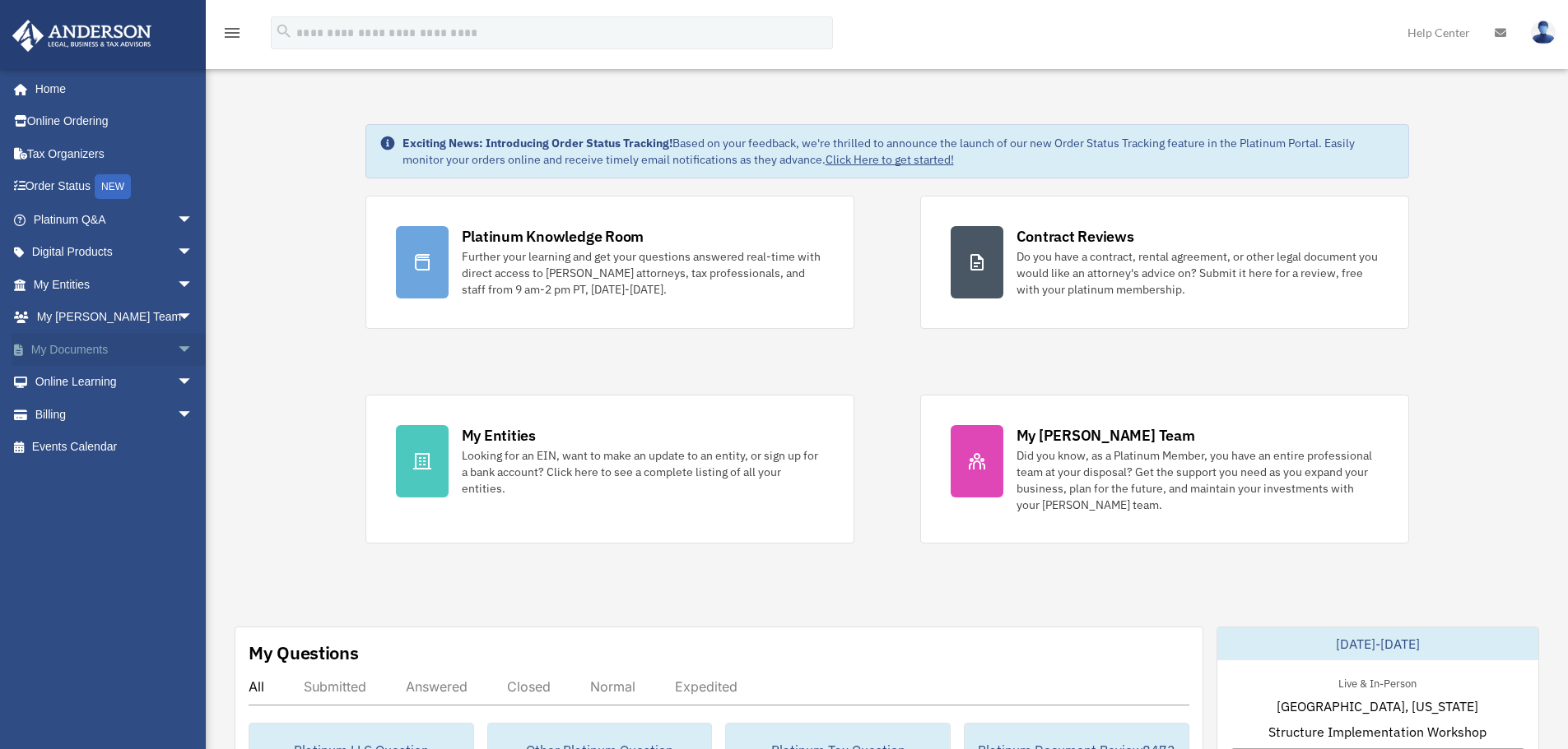
click at [177, 346] on span "arrow_drop_down" at bounding box center [193, 350] width 33 height 34
click at [58, 380] on span at bounding box center [54, 382] width 11 height 12
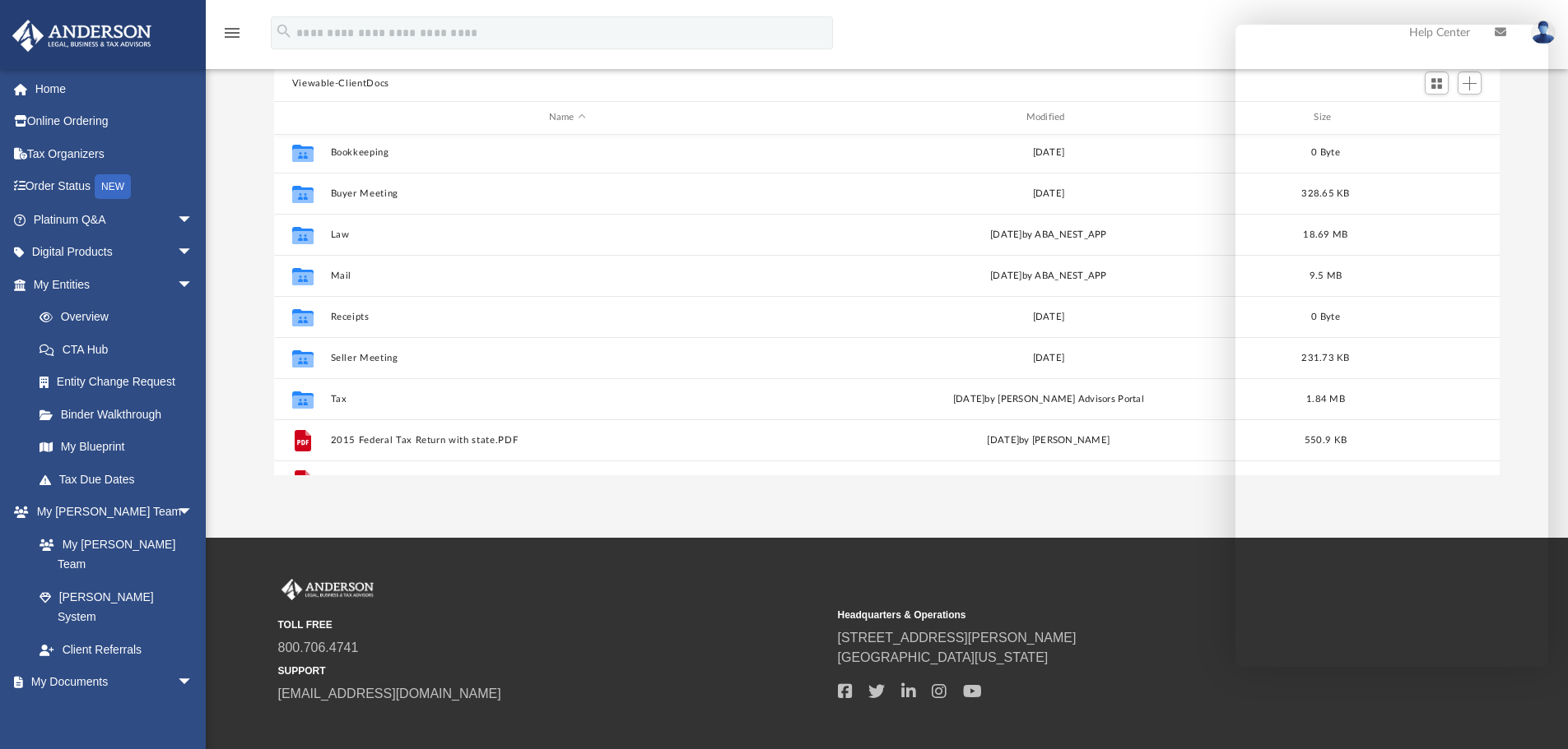
scroll to position [82, 0]
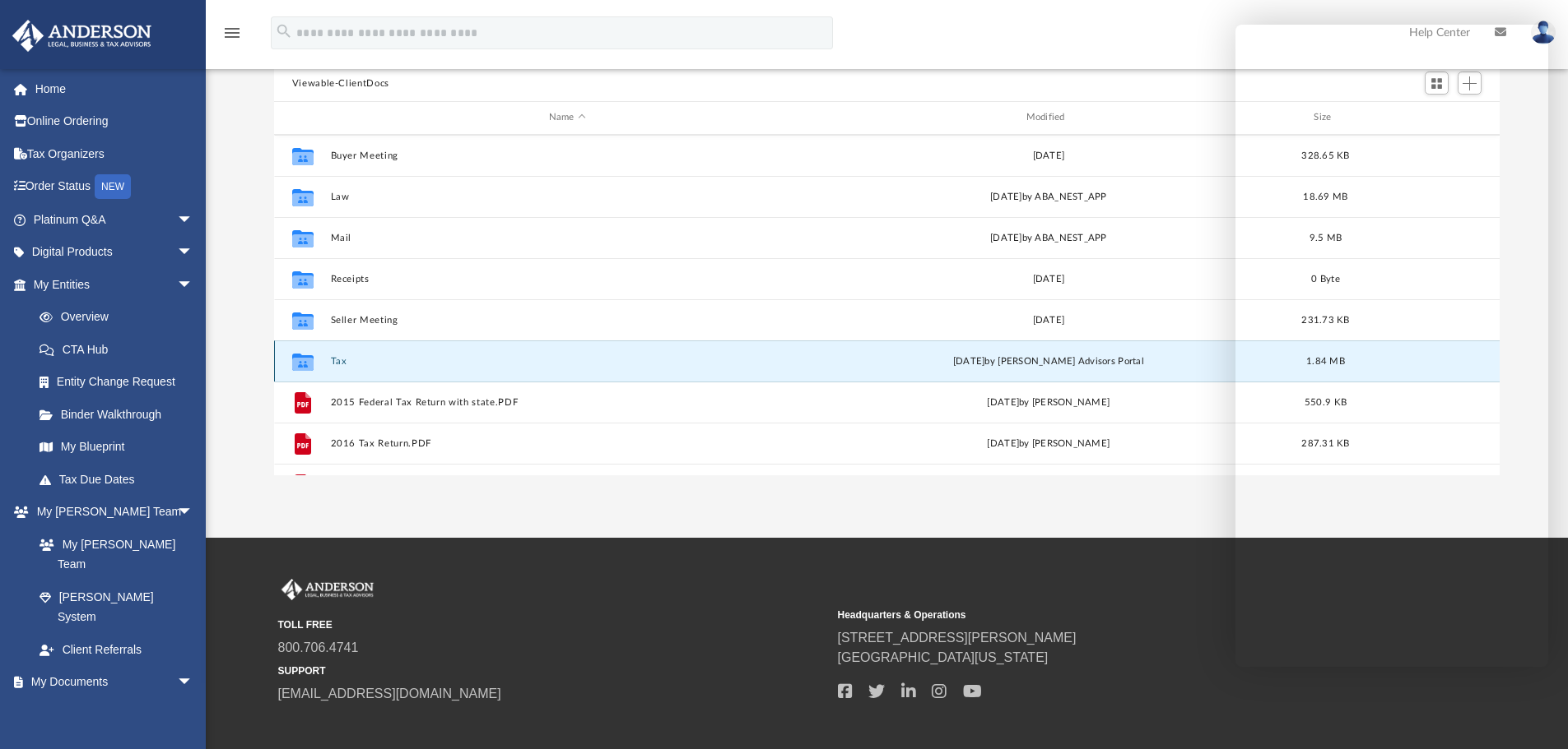
click at [347, 366] on button "Tax" at bounding box center [566, 362] width 474 height 11
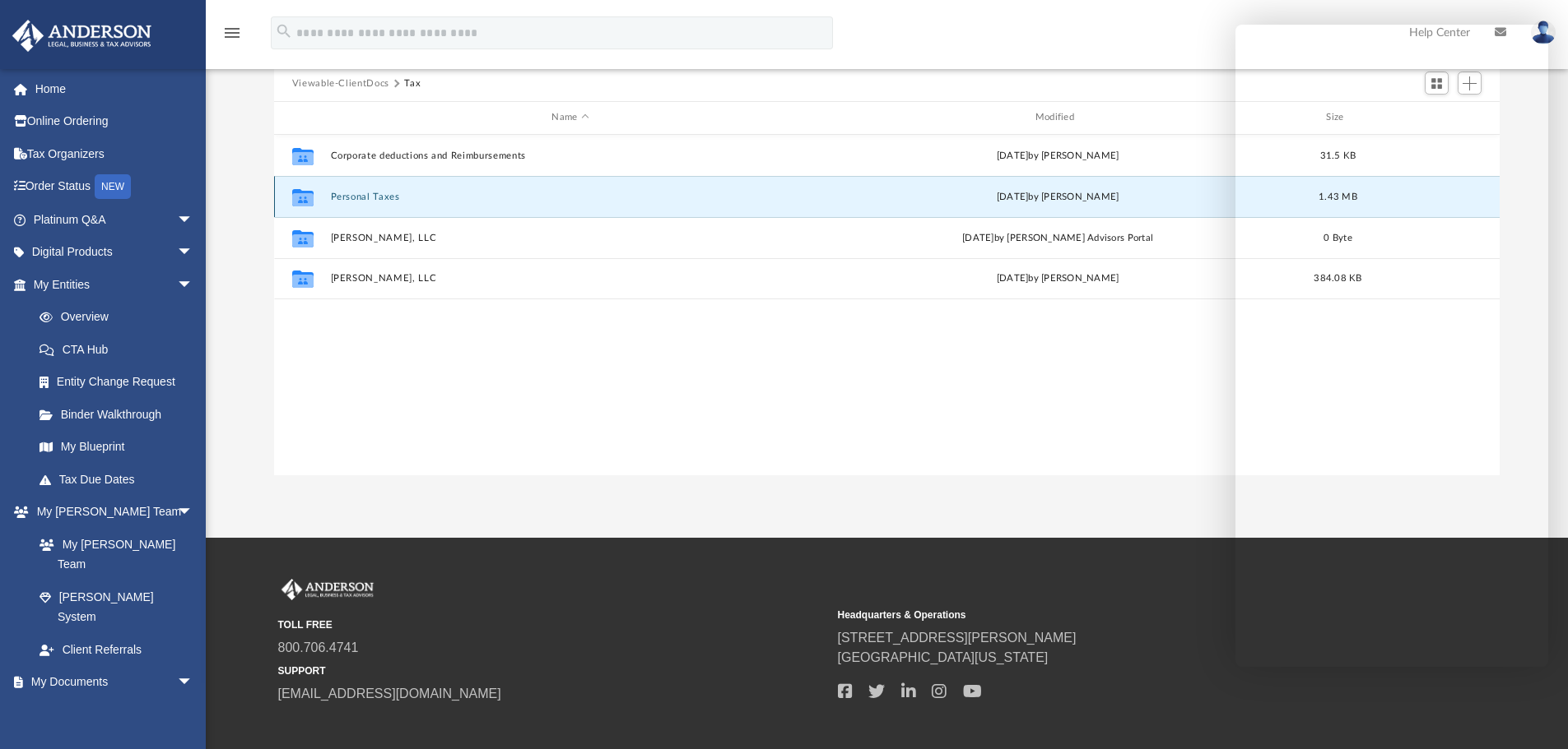
click at [376, 198] on button "Personal Taxes" at bounding box center [569, 197] width 480 height 11
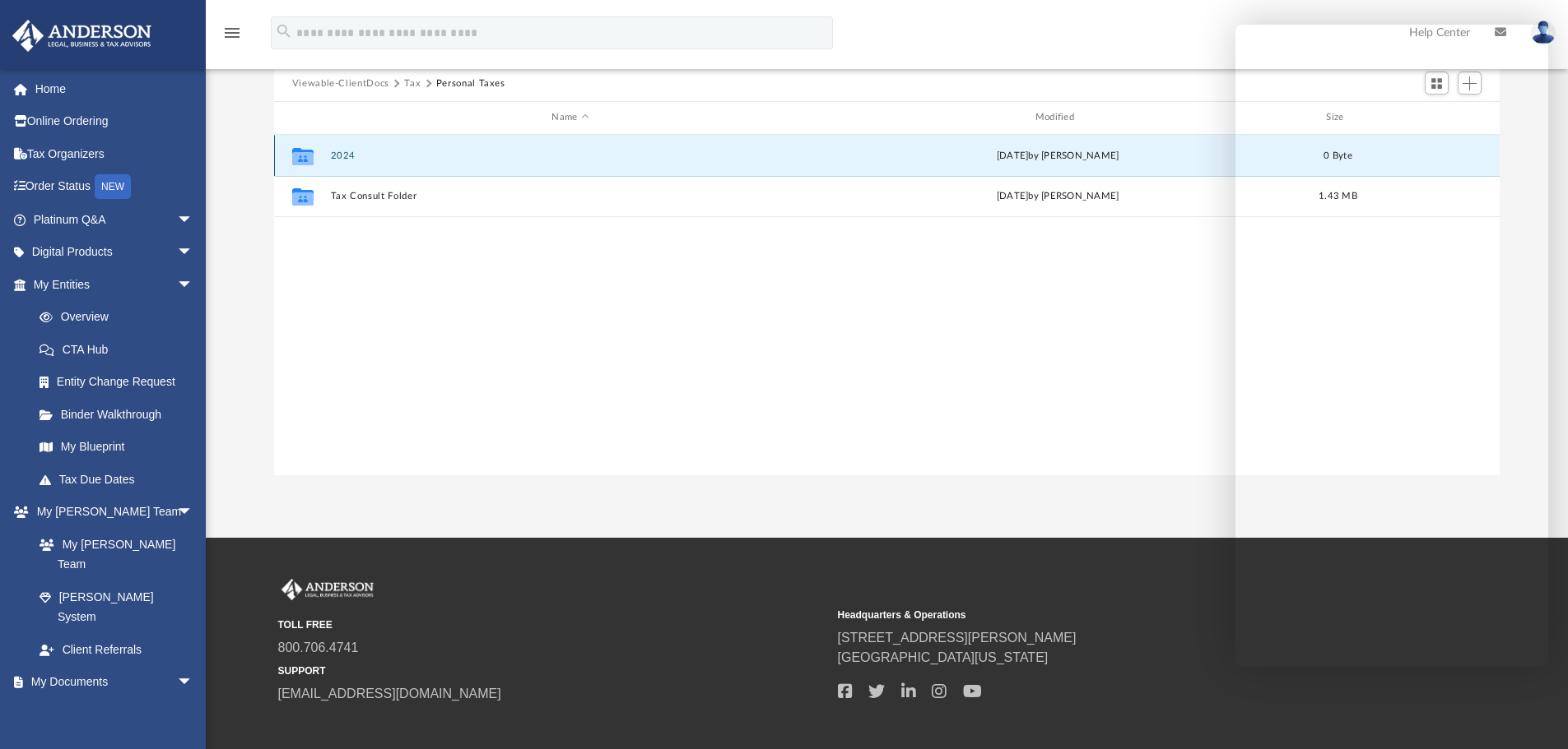
click at [386, 158] on button "2024" at bounding box center [569, 156] width 480 height 11
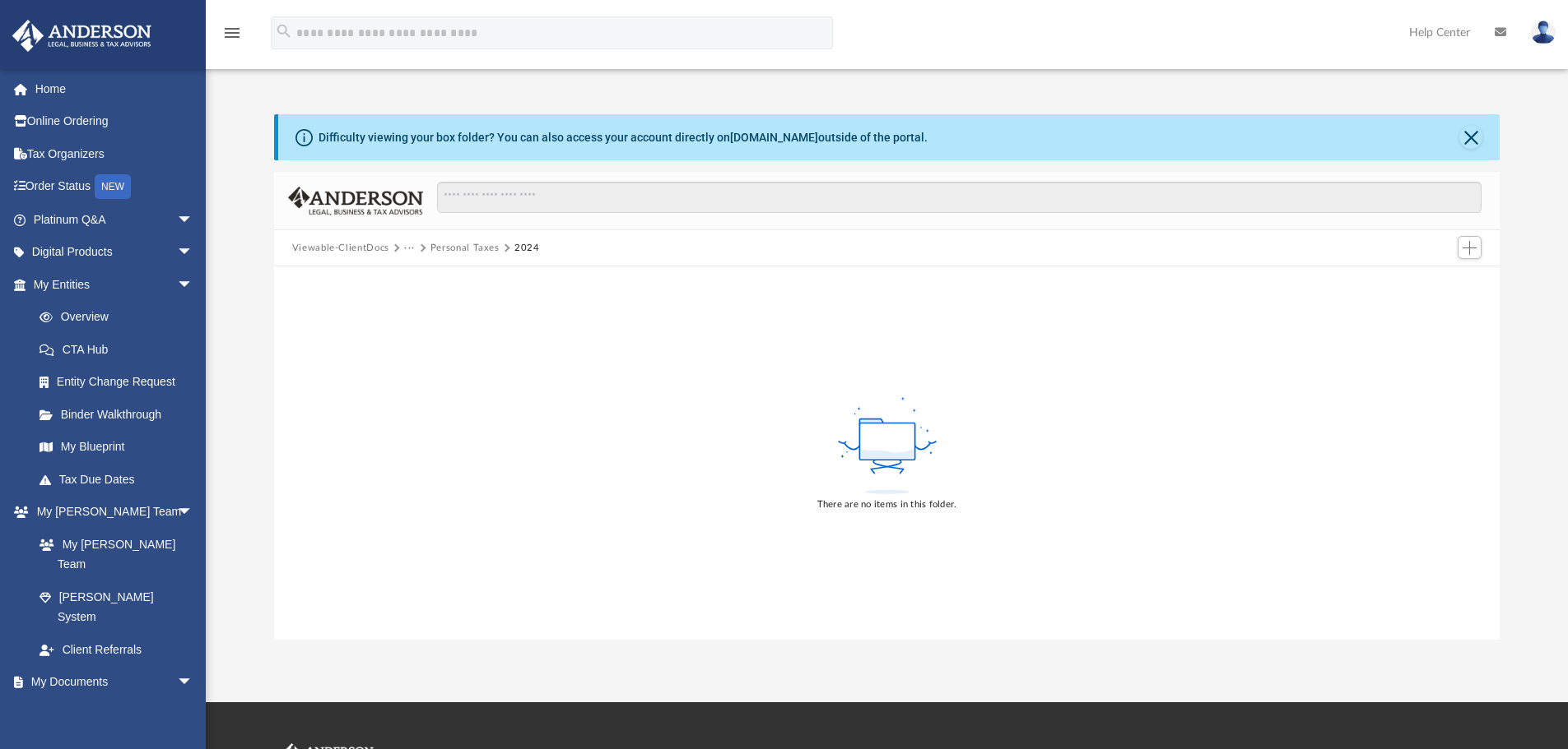
click at [881, 453] on icon at bounding box center [887, 455] width 52 height 9
click at [875, 506] on div "There are no items in this folder." at bounding box center [887, 505] width 140 height 15
click at [884, 434] on rect at bounding box center [887, 442] width 55 height 37
click at [600, 267] on div at bounding box center [888, 268] width 1226 height 2
click at [1464, 244] on span "Add" at bounding box center [1469, 248] width 14 height 14
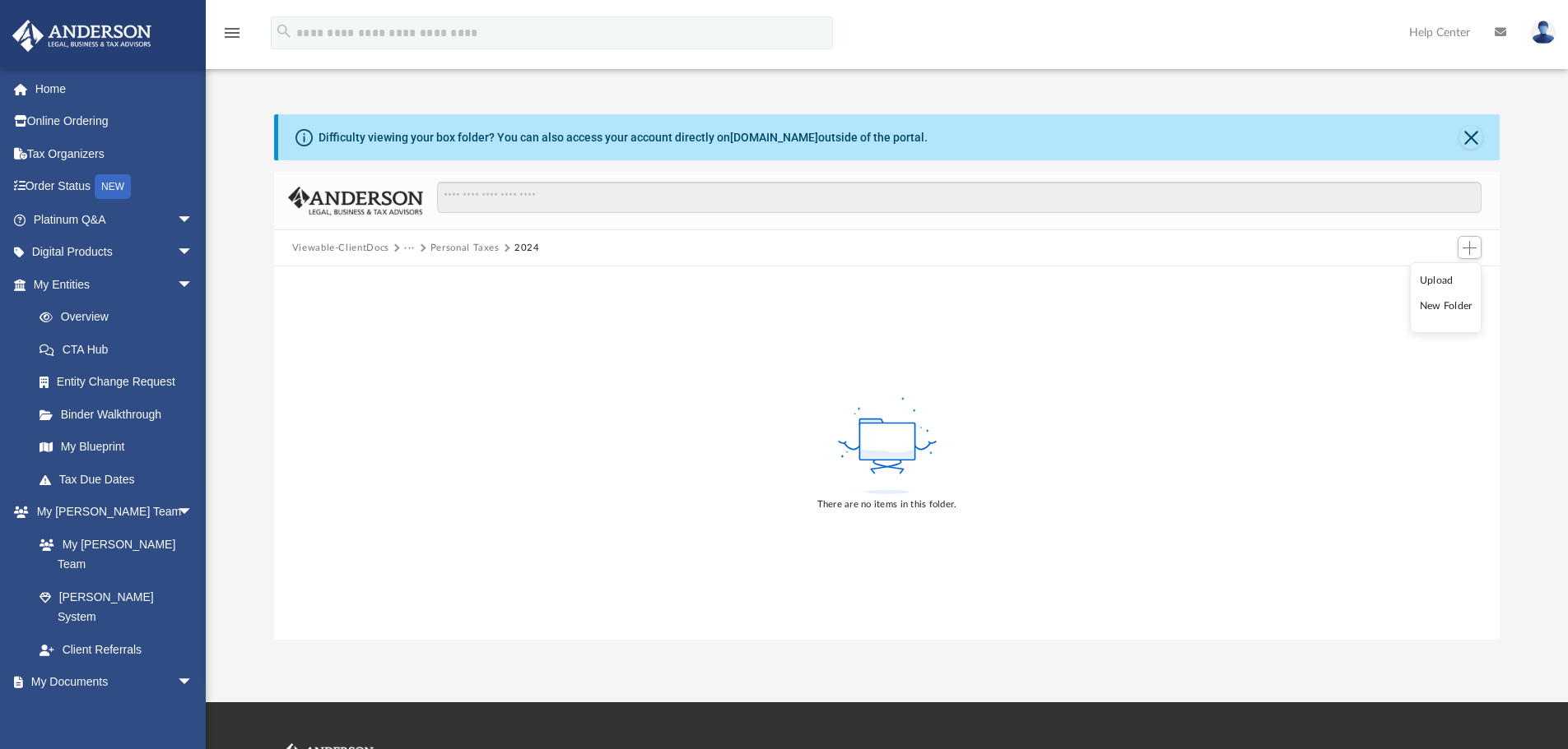
click at [1447, 278] on li "Upload" at bounding box center [1446, 281] width 52 height 17
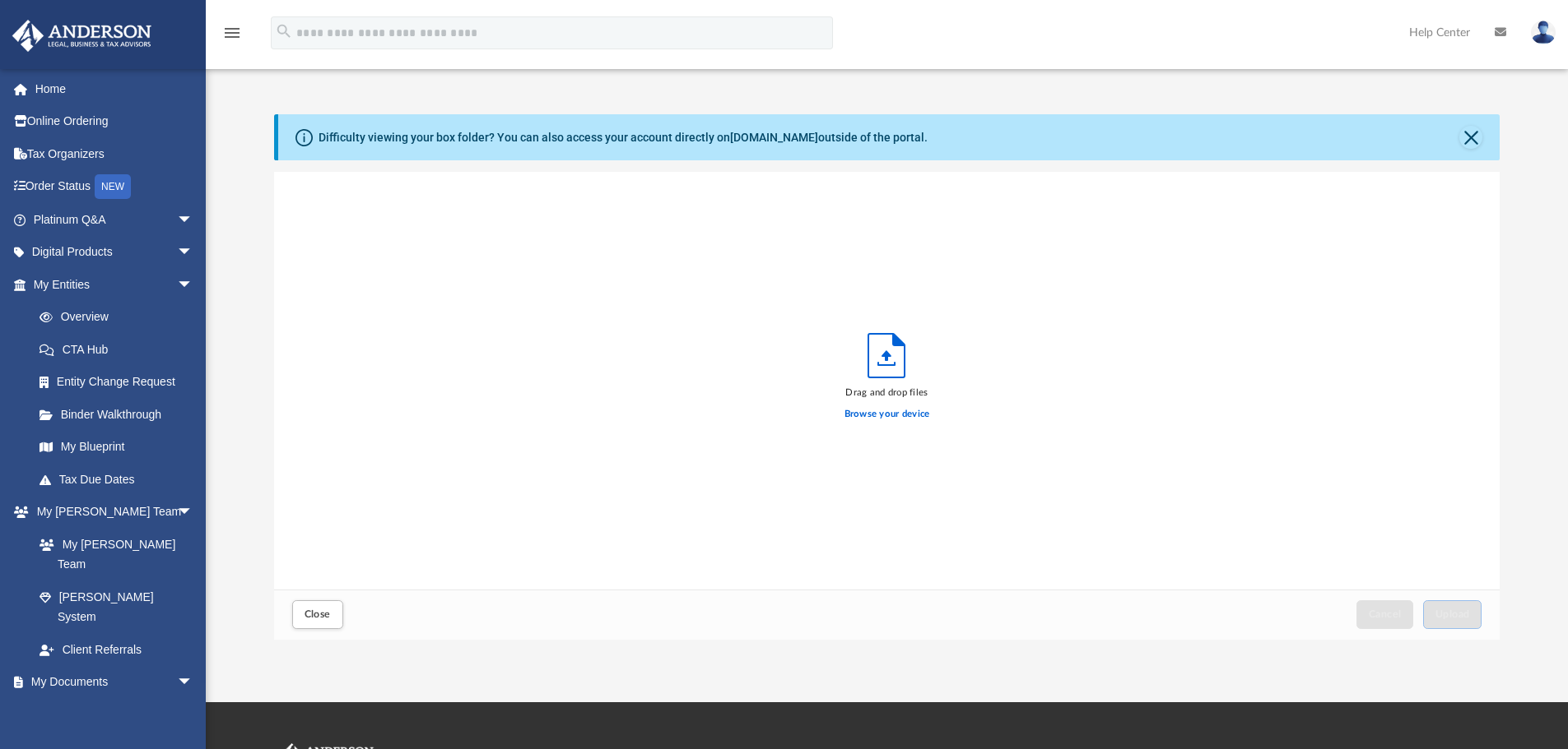
scroll to position [405, 1213]
click at [891, 416] on label "Browse your device" at bounding box center [887, 414] width 86 height 15
click at [0, 0] on input "Browse your device" at bounding box center [0, 0] width 0 height 0
click at [305, 607] on button "Close" at bounding box center [317, 614] width 51 height 29
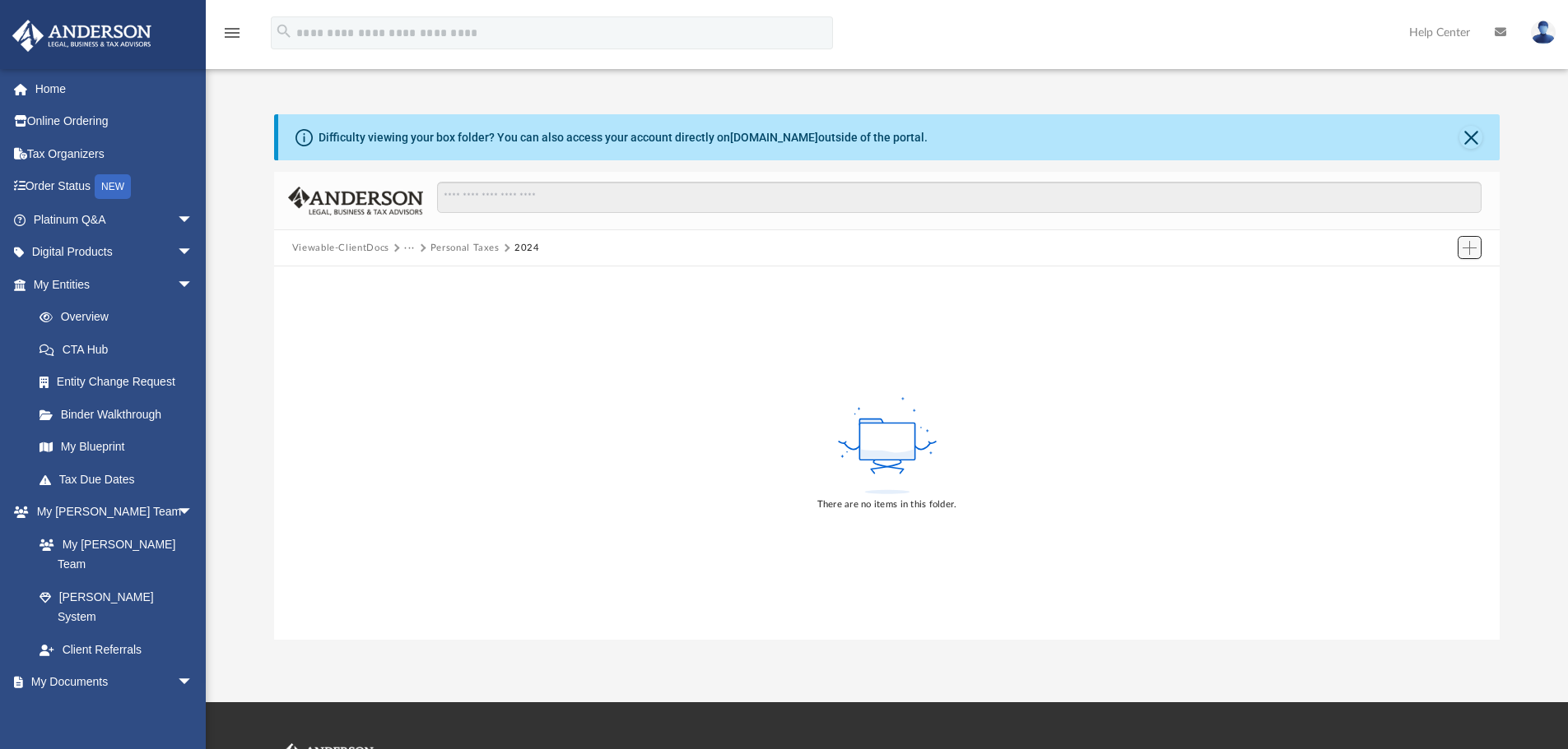
click at [1474, 244] on span "Add" at bounding box center [1469, 248] width 14 height 14
click at [1436, 281] on li "Upload" at bounding box center [1446, 281] width 52 height 17
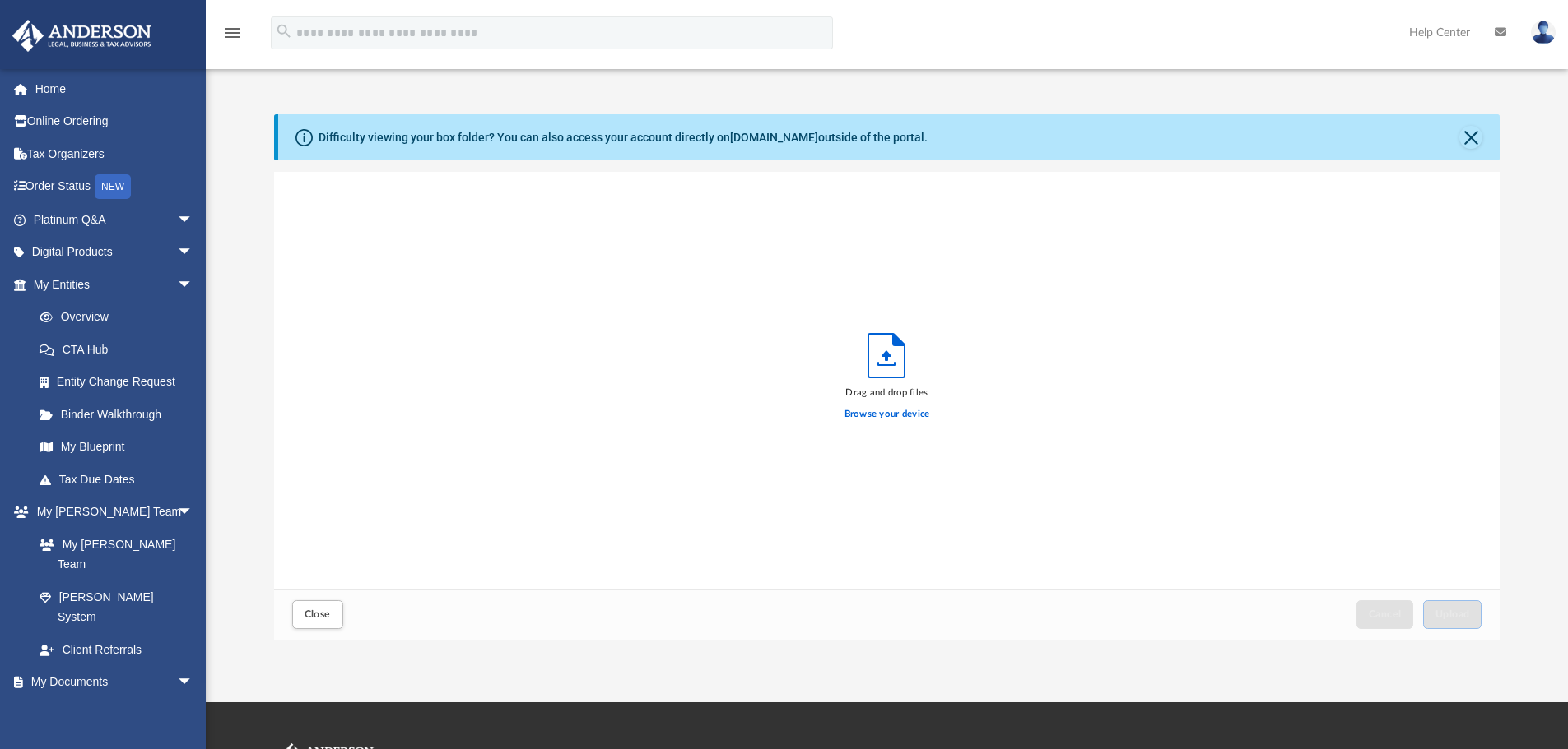
click at [865, 412] on label "Browse your device" at bounding box center [887, 414] width 86 height 15
click at [0, 0] on input "Browse your device" at bounding box center [0, 0] width 0 height 0
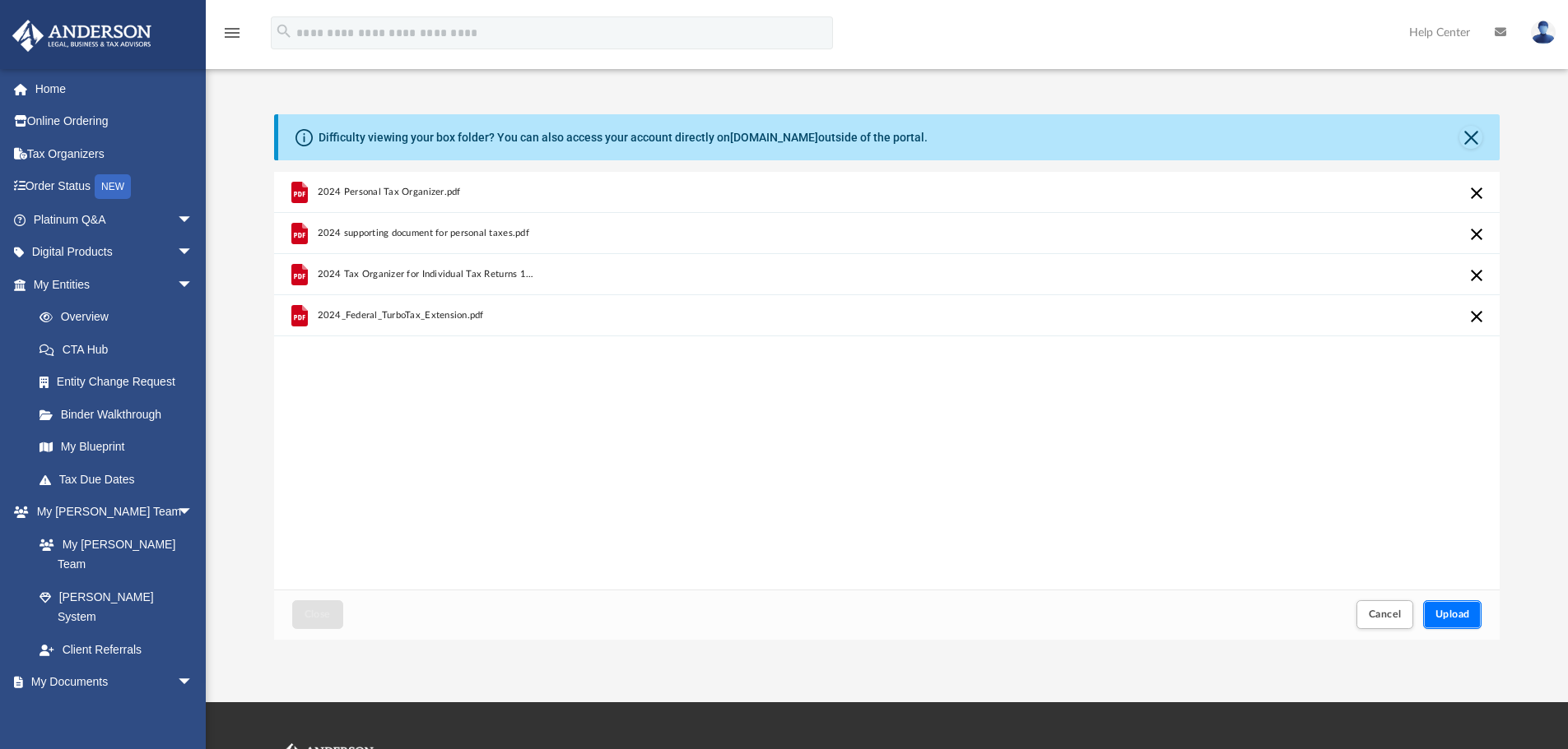
click at [1444, 614] on span "Upload" at bounding box center [1453, 614] width 35 height 10
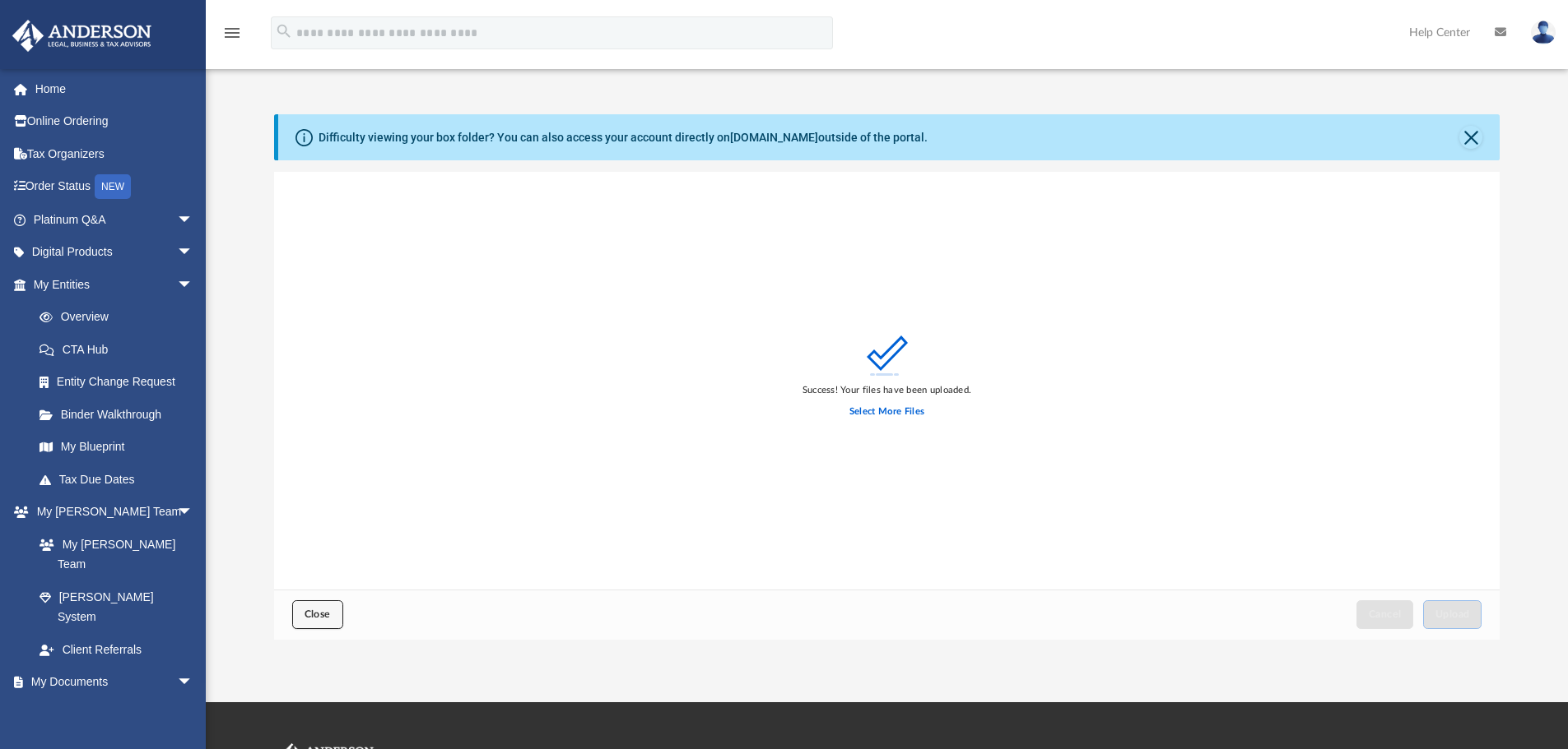
click at [319, 616] on span "Close" at bounding box center [318, 614] width 27 height 10
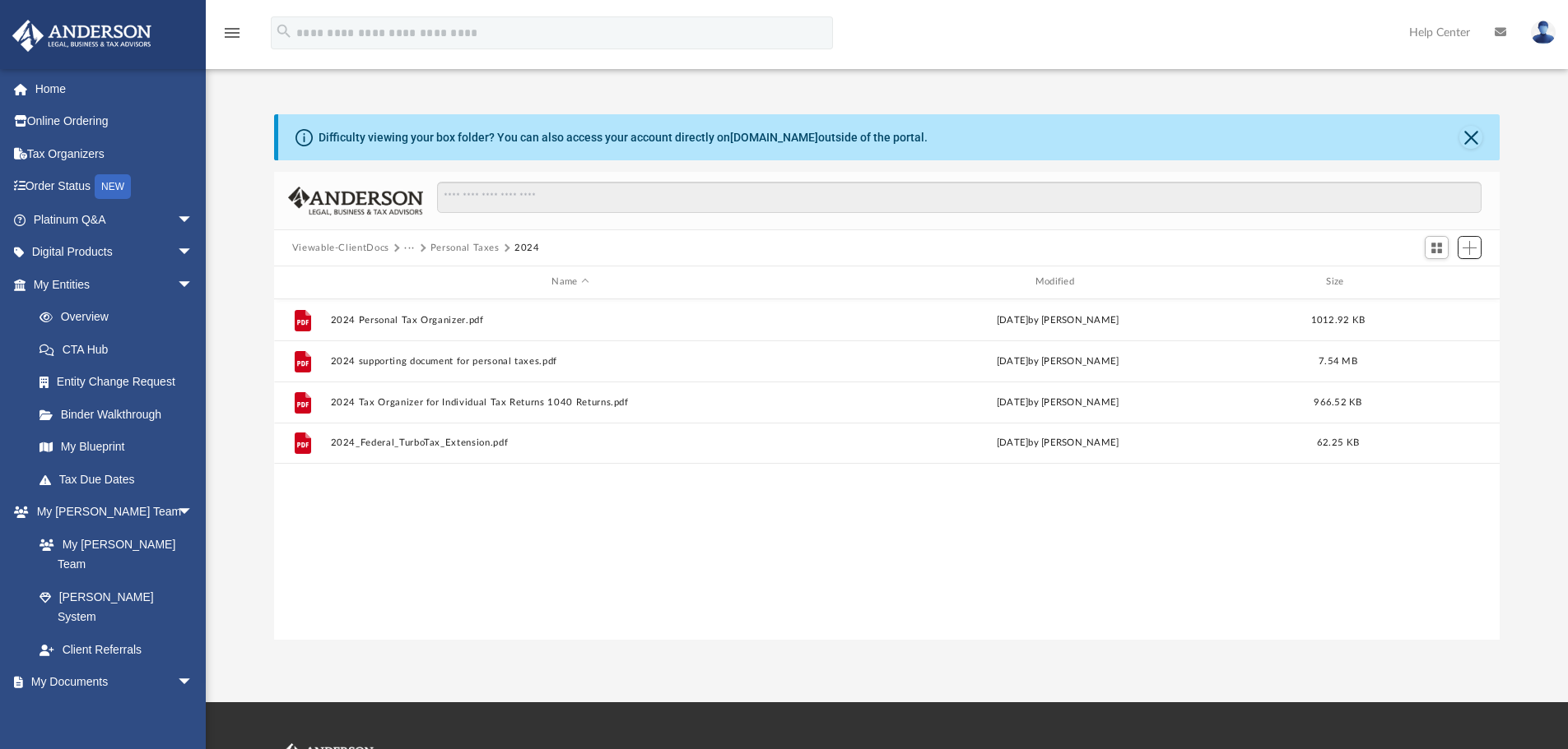
scroll to position [362, 1213]
click at [409, 249] on button "···" at bounding box center [410, 248] width 11 height 15
click at [415, 280] on li "Tax" at bounding box center [421, 276] width 16 height 17
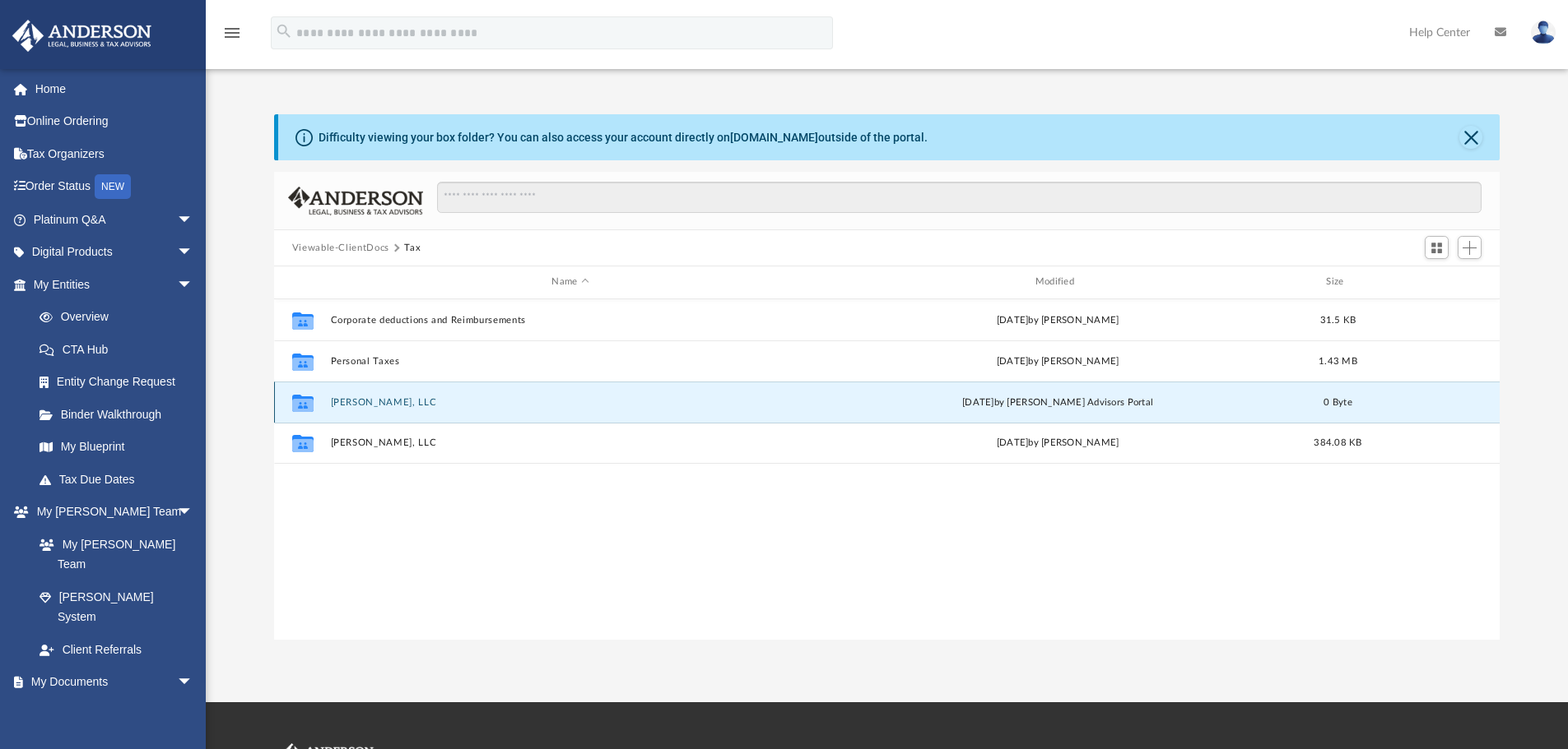
click at [352, 400] on button "[PERSON_NAME], LLC" at bounding box center [569, 403] width 480 height 11
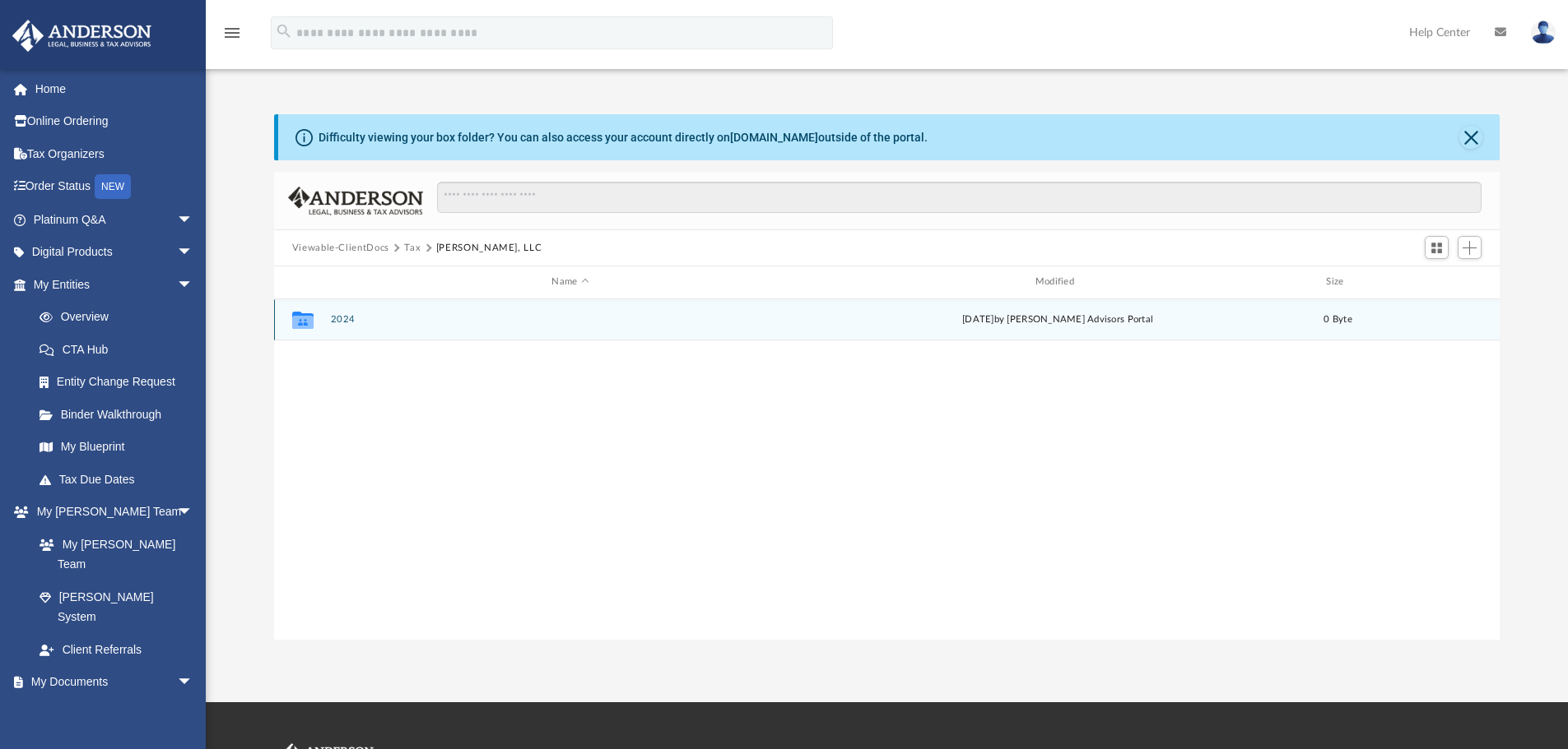
click at [348, 316] on button "2024" at bounding box center [569, 319] width 480 height 11
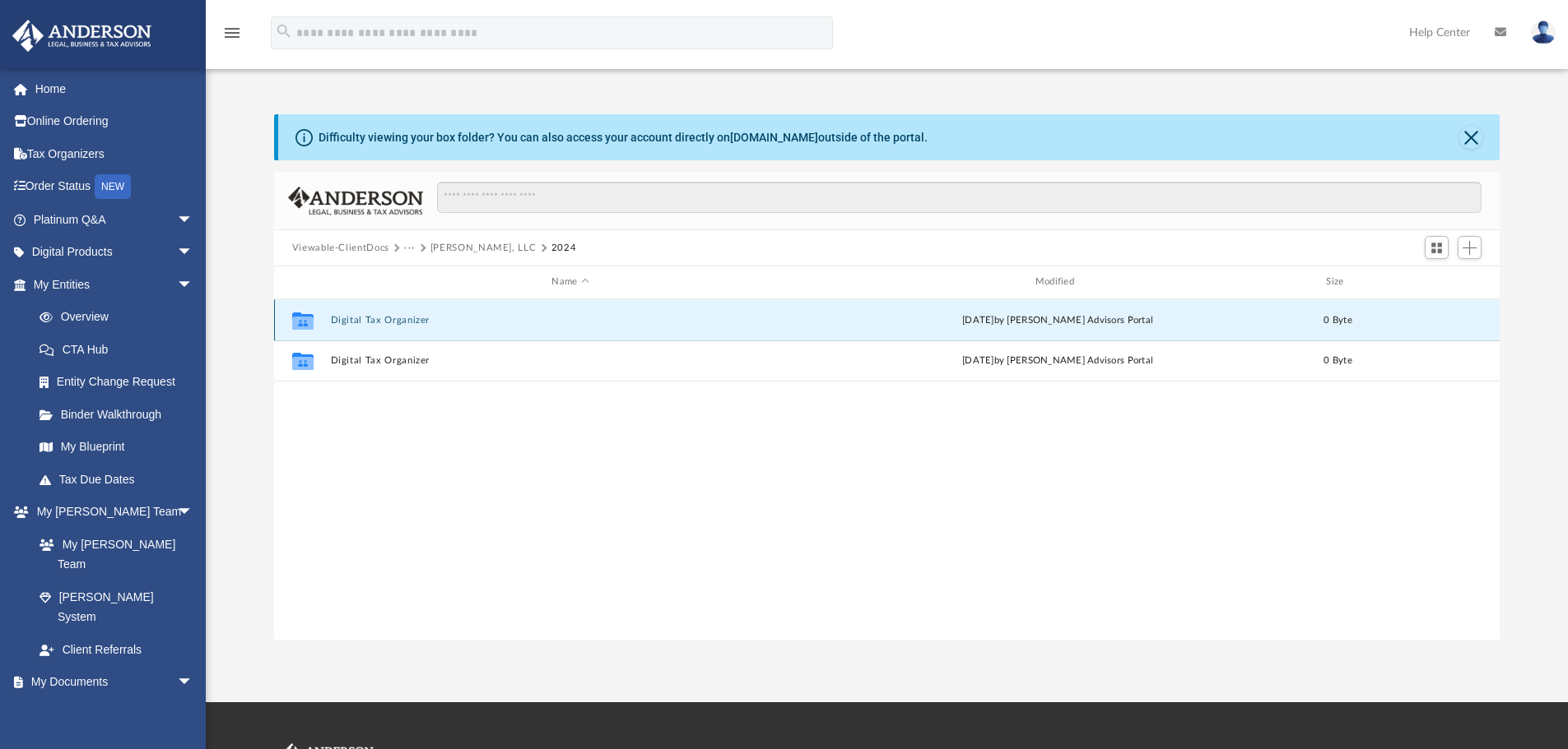
click at [348, 322] on button "Digital Tax Organizer" at bounding box center [569, 320] width 480 height 11
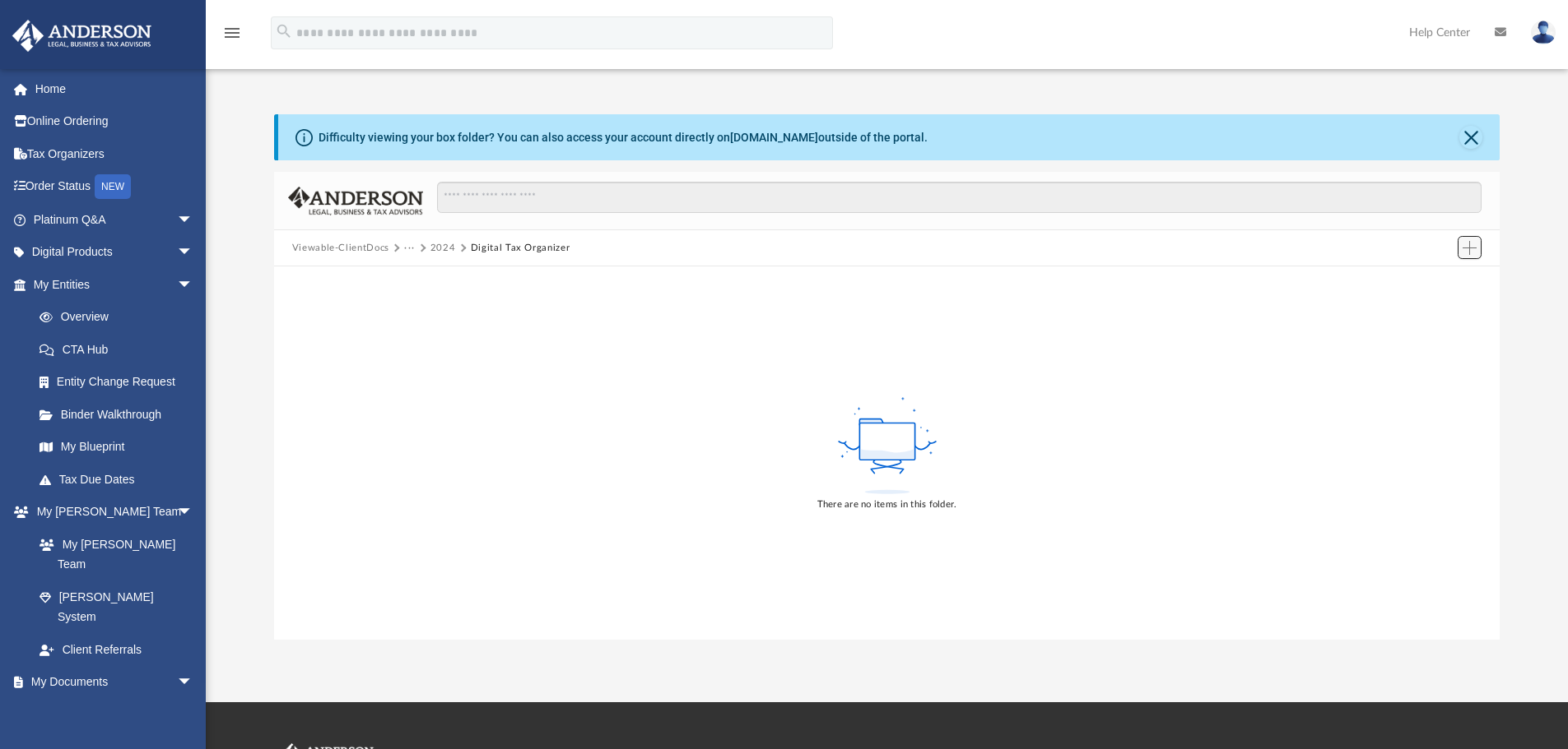
click at [1469, 244] on span "Add" at bounding box center [1469, 248] width 14 height 14
click at [1437, 280] on li "Upload" at bounding box center [1446, 281] width 52 height 17
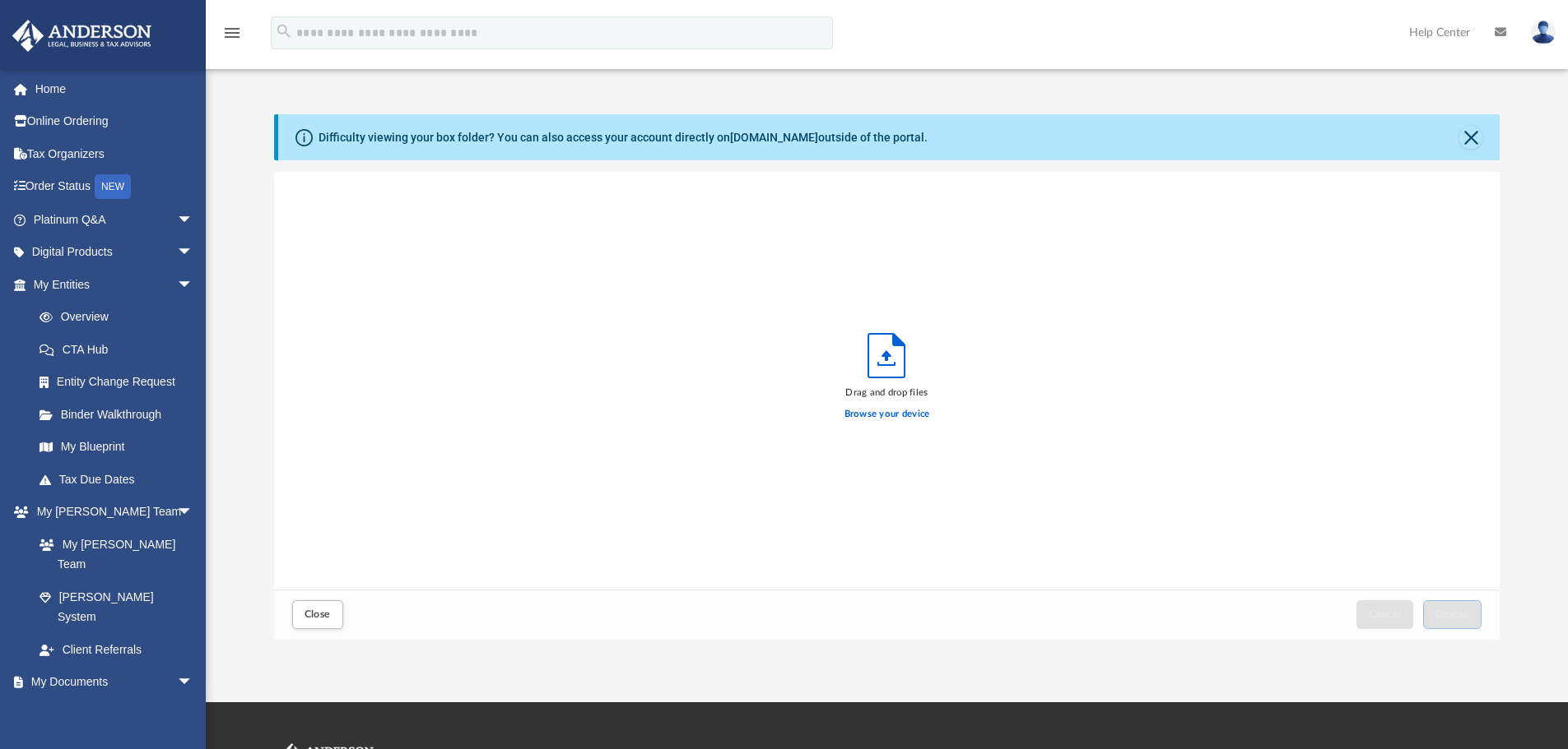
scroll to position [405, 1213]
click at [896, 414] on label "Browse your device" at bounding box center [887, 414] width 86 height 15
click at [0, 0] on input "Browse your device" at bounding box center [0, 0] width 0 height 0
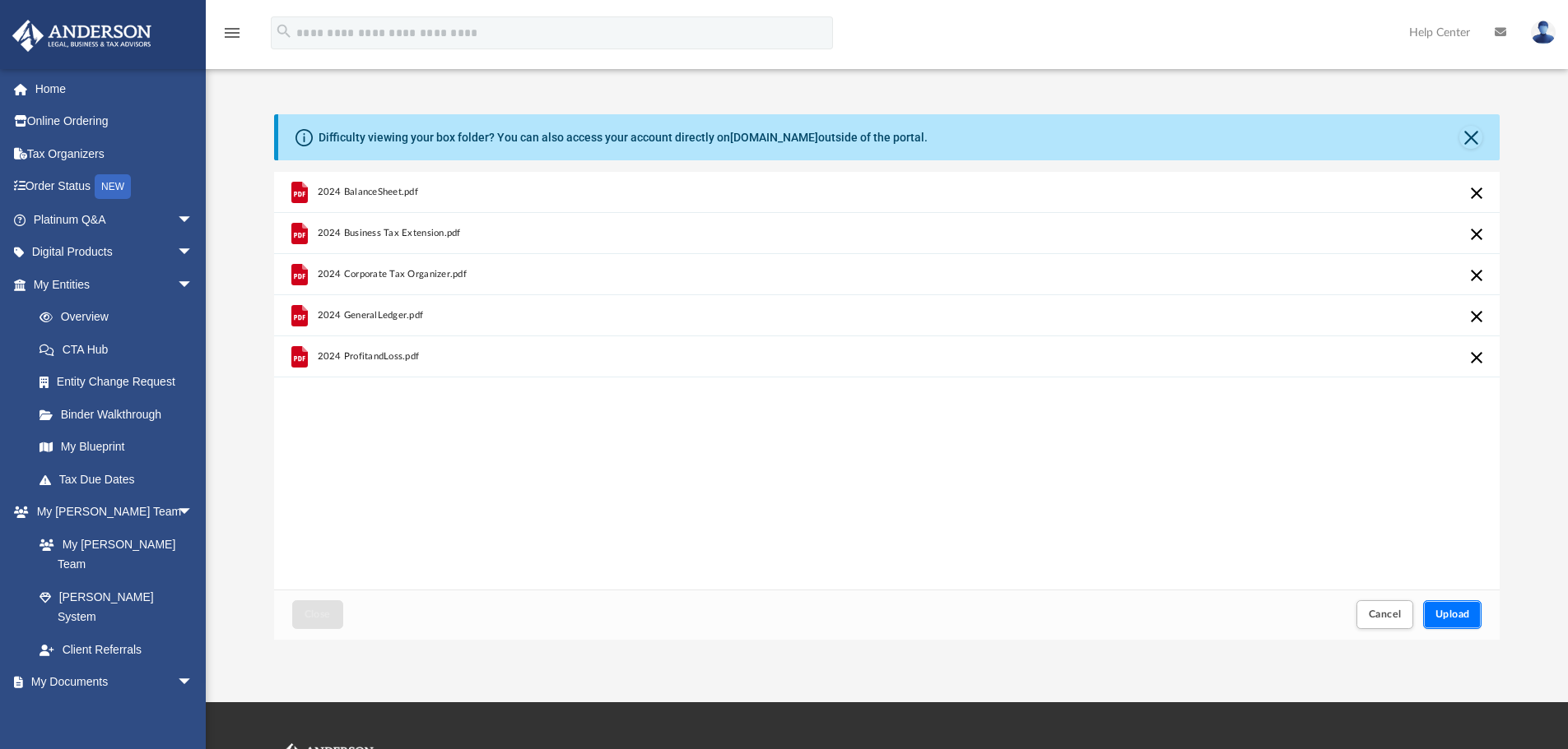
click at [1441, 607] on button "Upload" at bounding box center [1452, 614] width 59 height 29
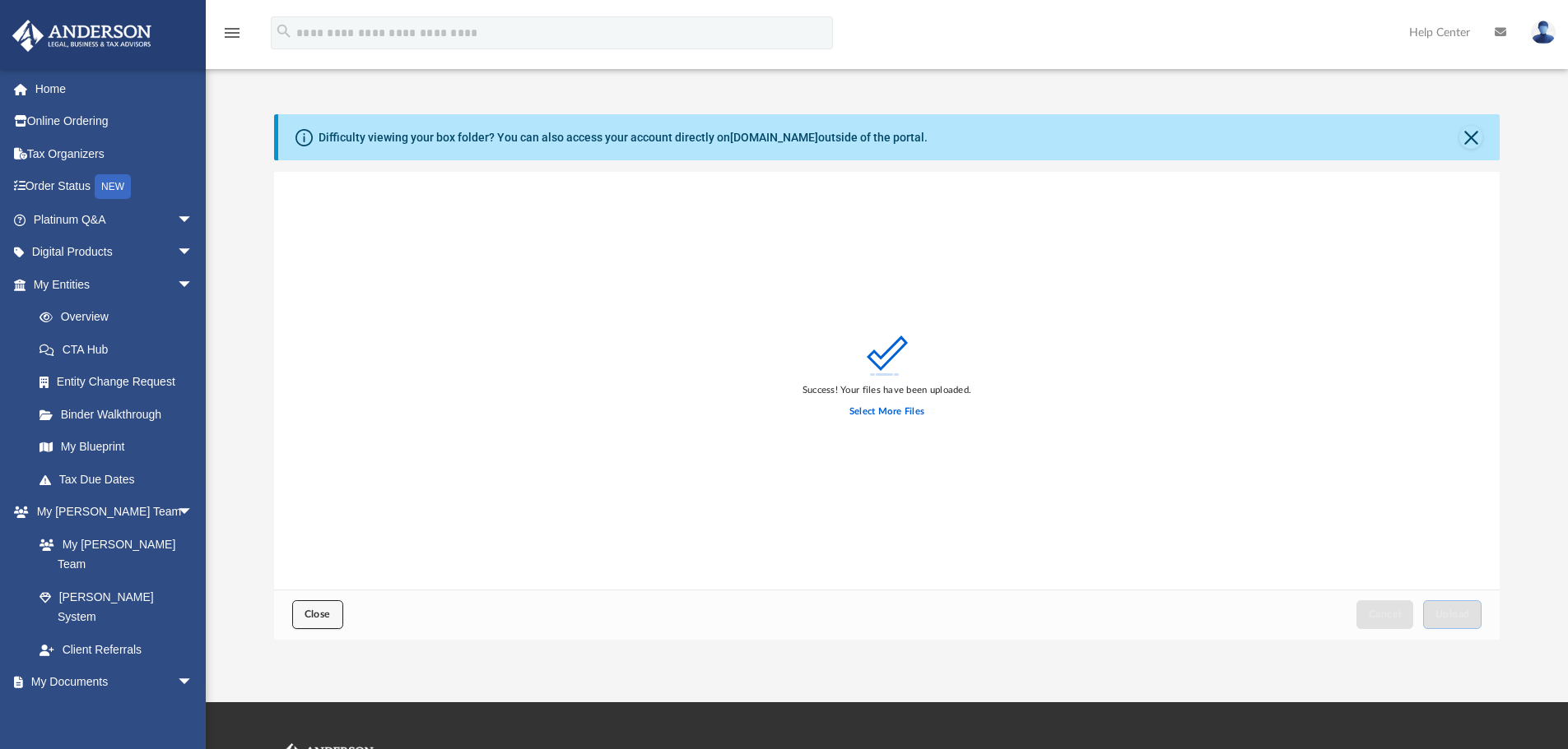
click at [321, 613] on span "Close" at bounding box center [318, 614] width 27 height 10
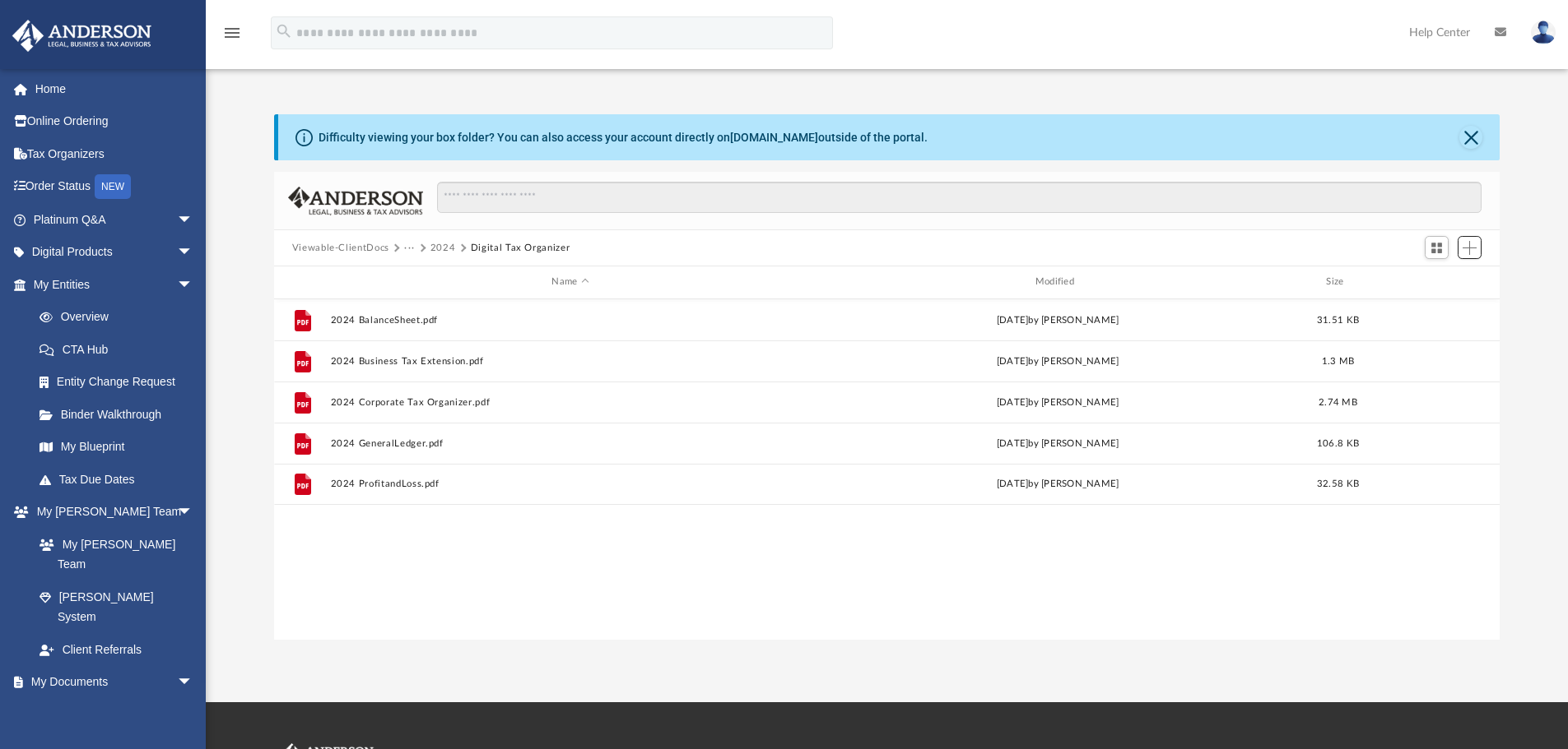
scroll to position [362, 1213]
